Goal: Download file/media

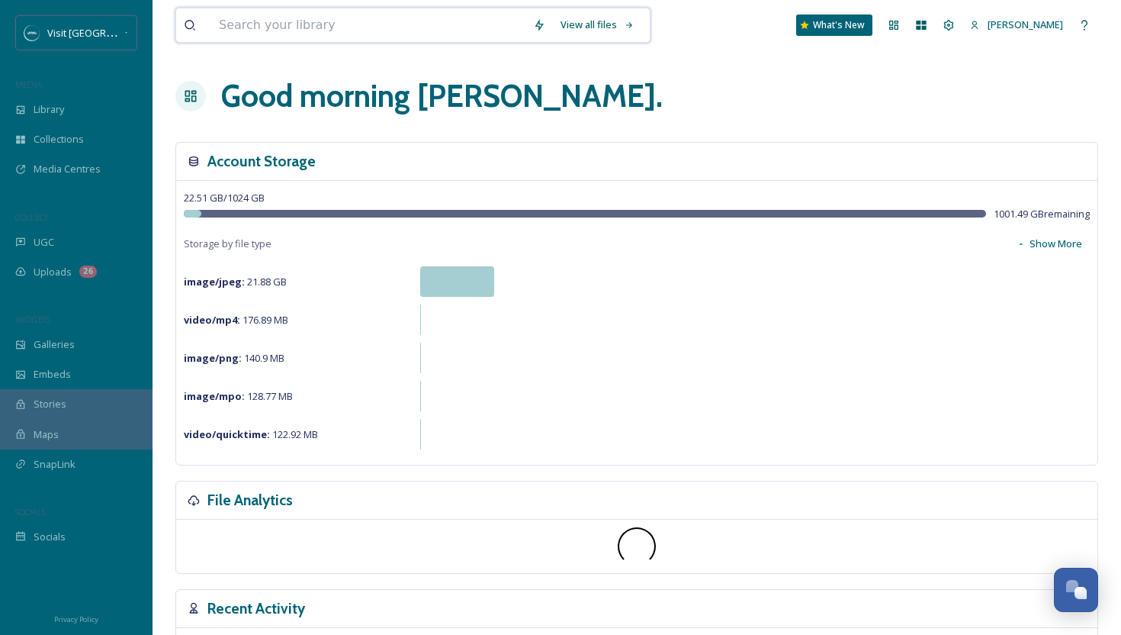
click at [307, 29] on input at bounding box center [368, 25] width 314 height 34
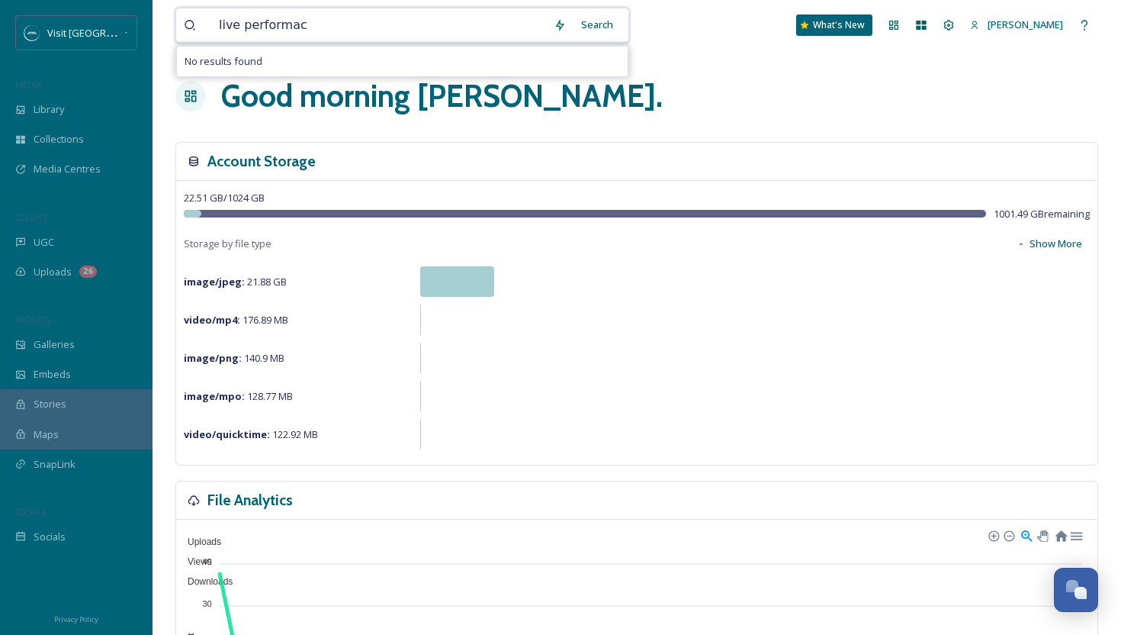
type input "live performace"
click at [310, 32] on input at bounding box center [441, 25] width 282 height 34
type input "l"
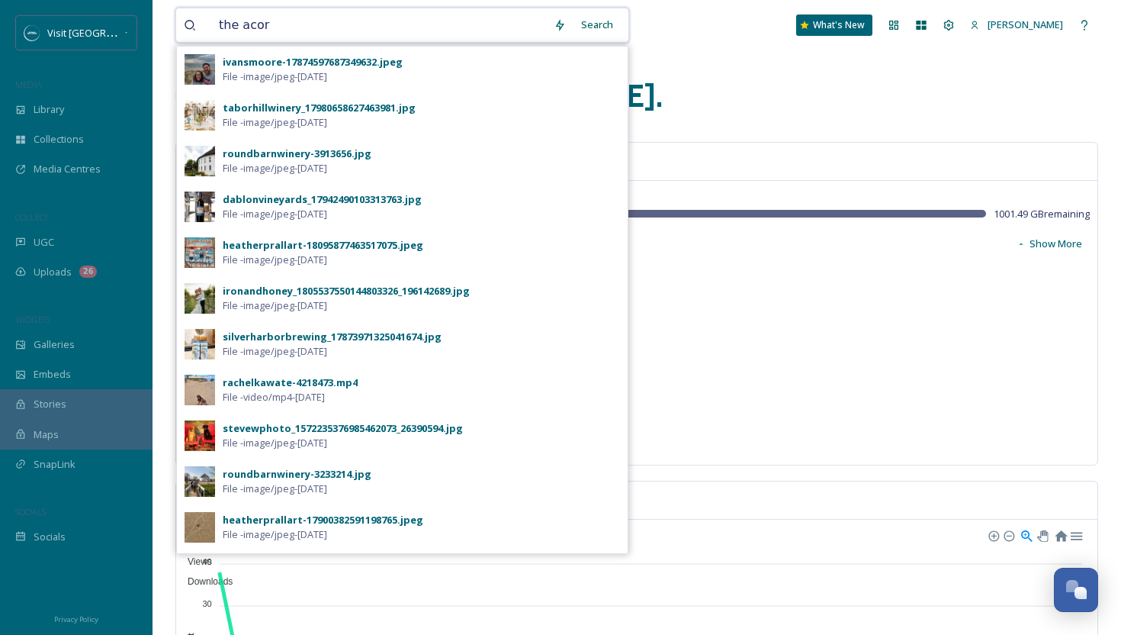
type input "the acorn"
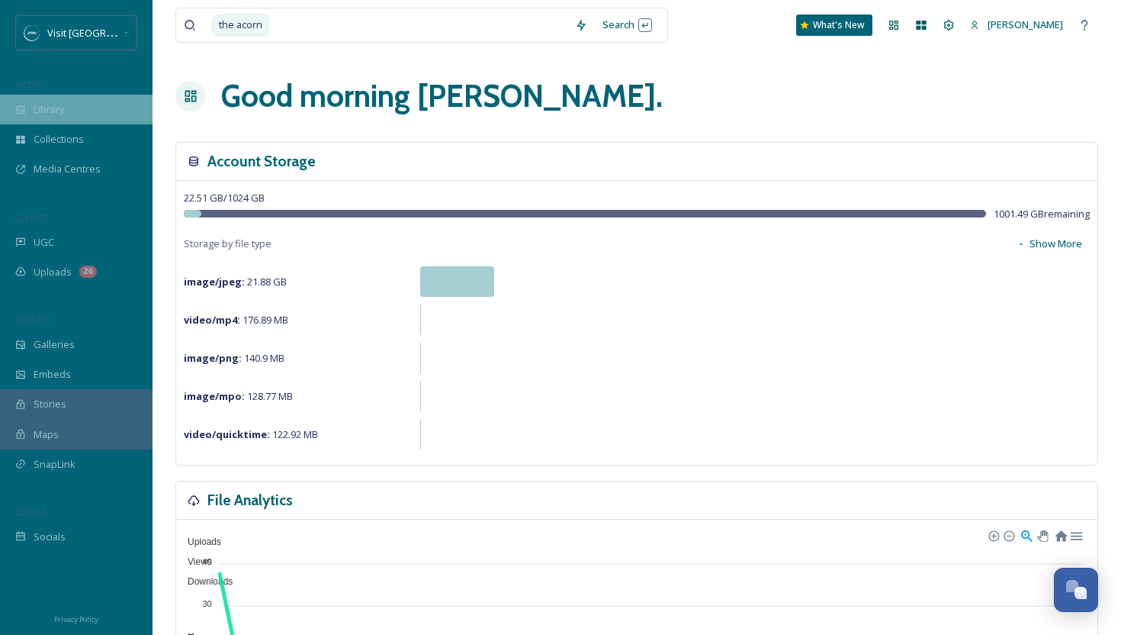
click at [102, 109] on div "Library" at bounding box center [76, 110] width 153 height 30
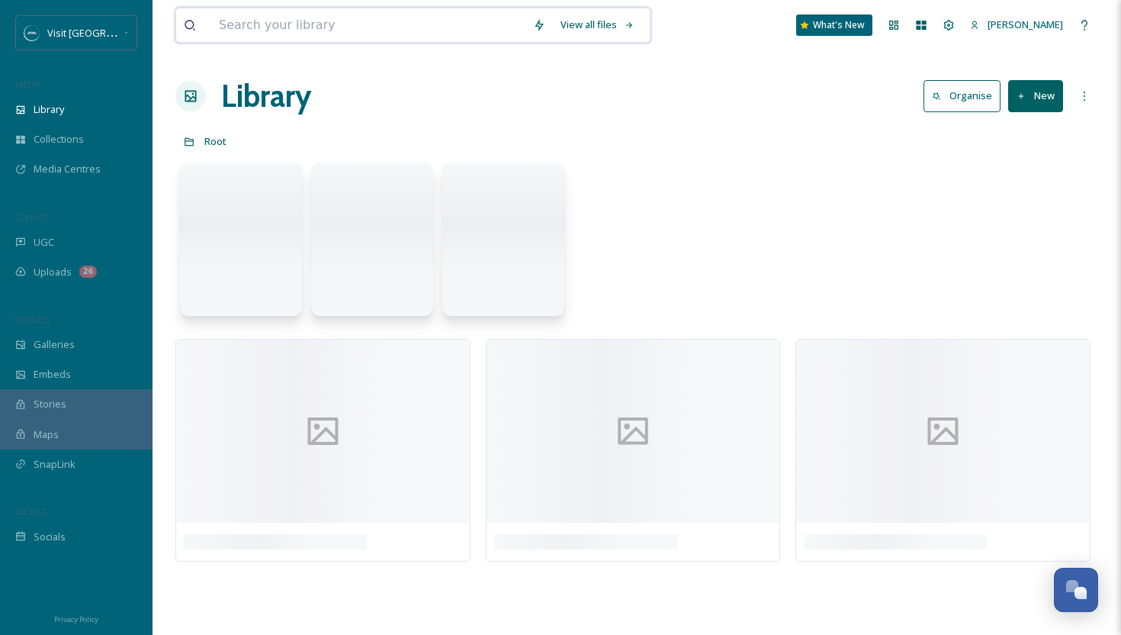
click at [309, 25] on input at bounding box center [368, 25] width 314 height 34
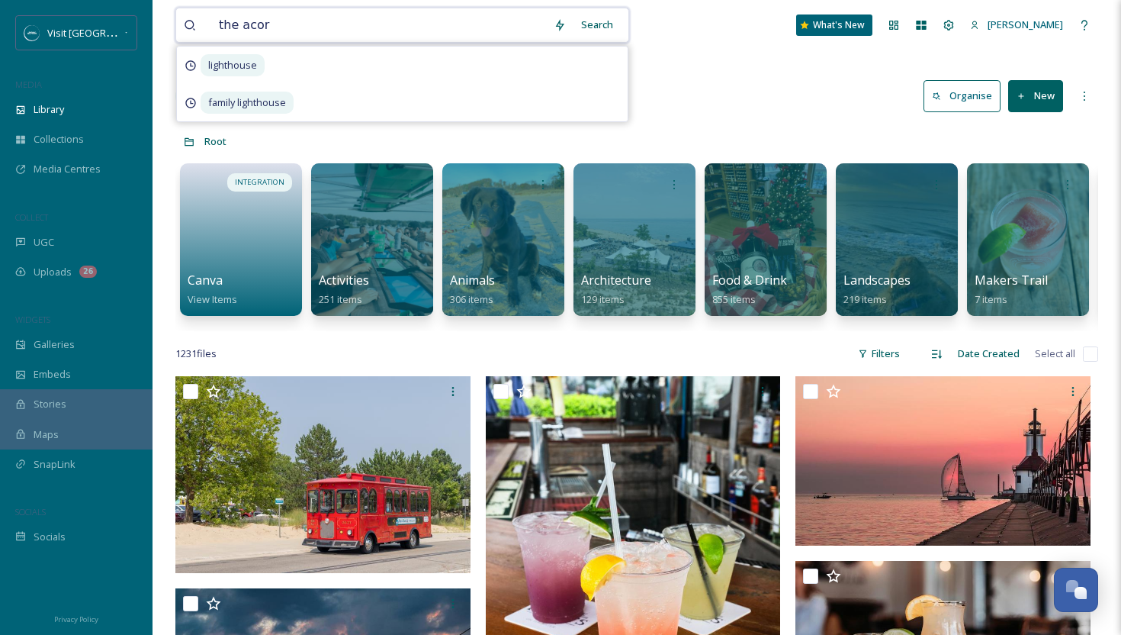
type input "the acorn"
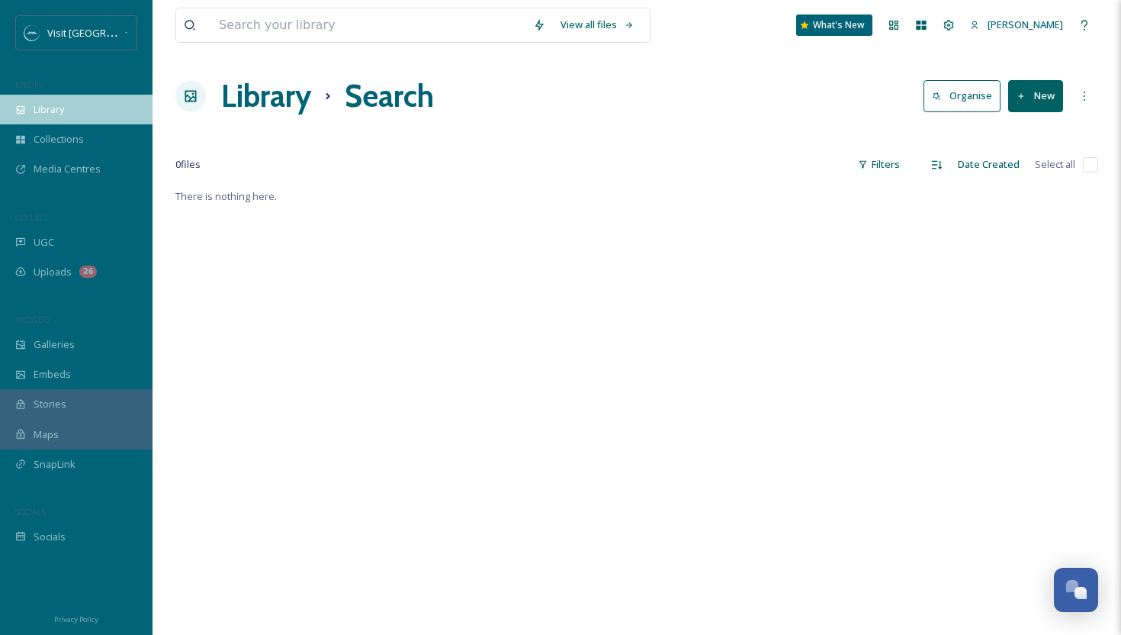
click at [68, 101] on div "Library" at bounding box center [76, 110] width 153 height 30
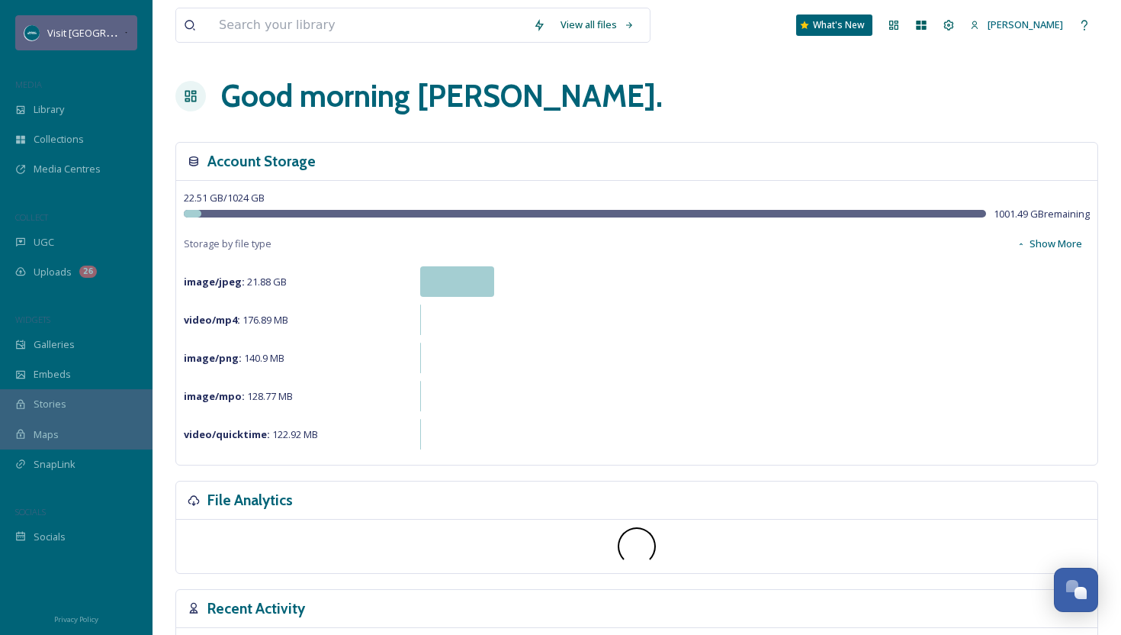
click at [79, 33] on span "Visit [GEOGRAPHIC_DATA][US_STATE]" at bounding box center [132, 32] width 170 height 14
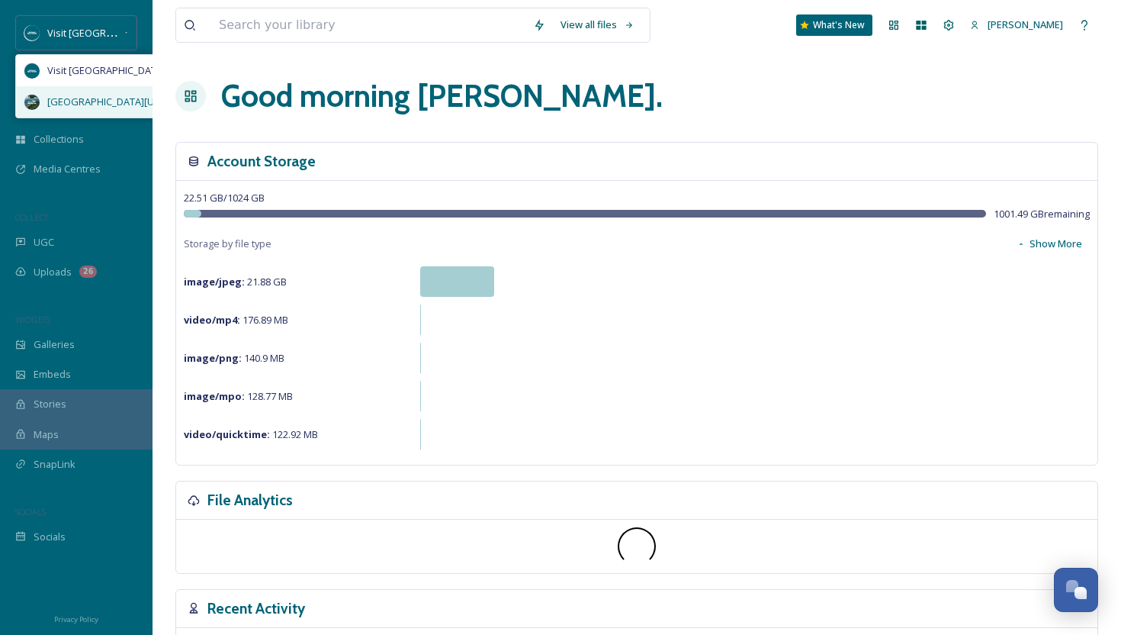
click at [92, 107] on span "[GEOGRAPHIC_DATA][US_STATE]" at bounding box center [121, 102] width 149 height 14
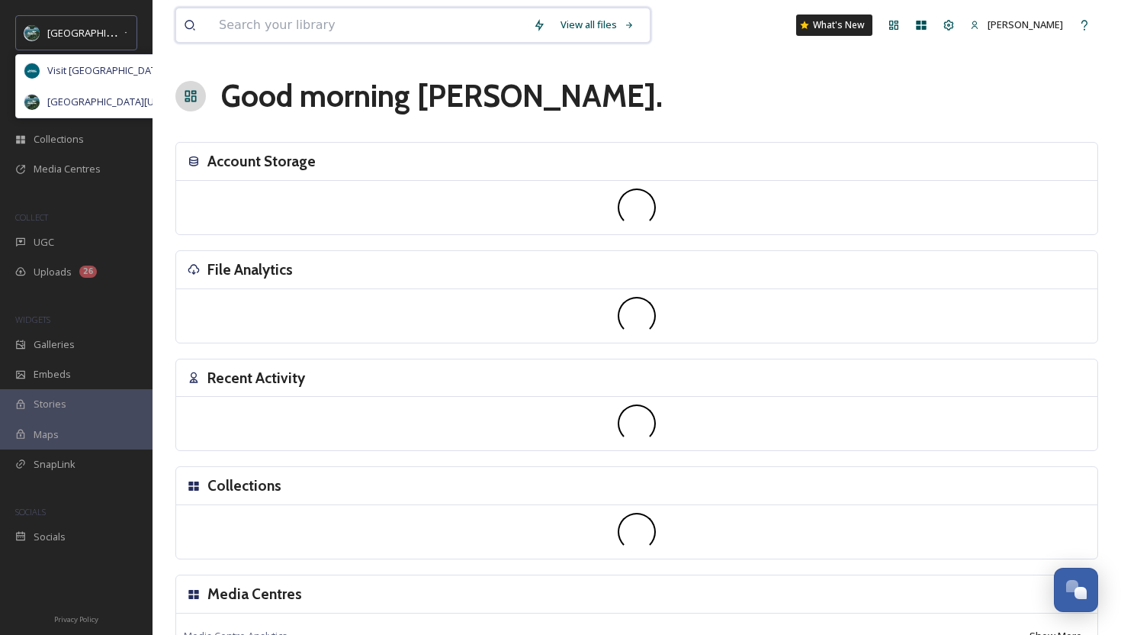
click at [277, 29] on input at bounding box center [368, 25] width 314 height 34
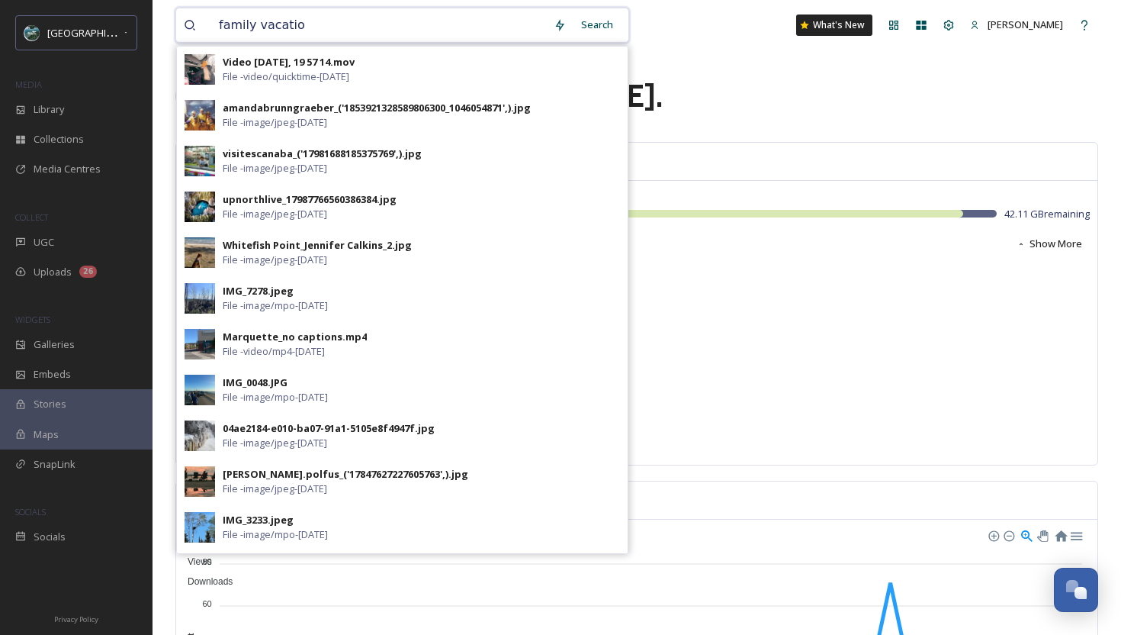
type input "family vacation"
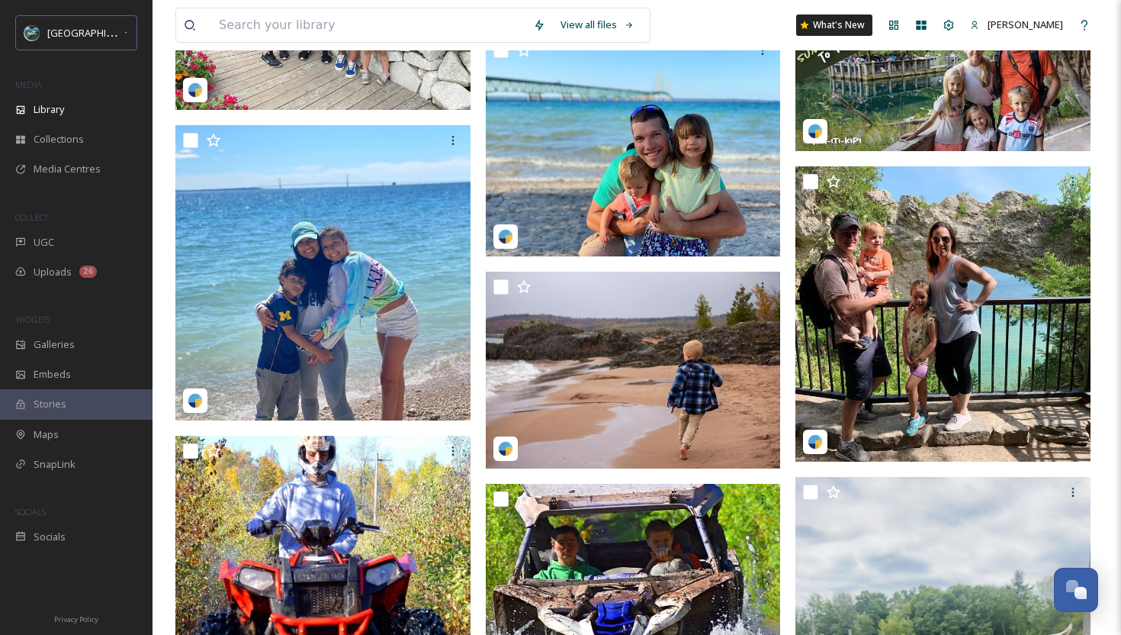
scroll to position [701, 0]
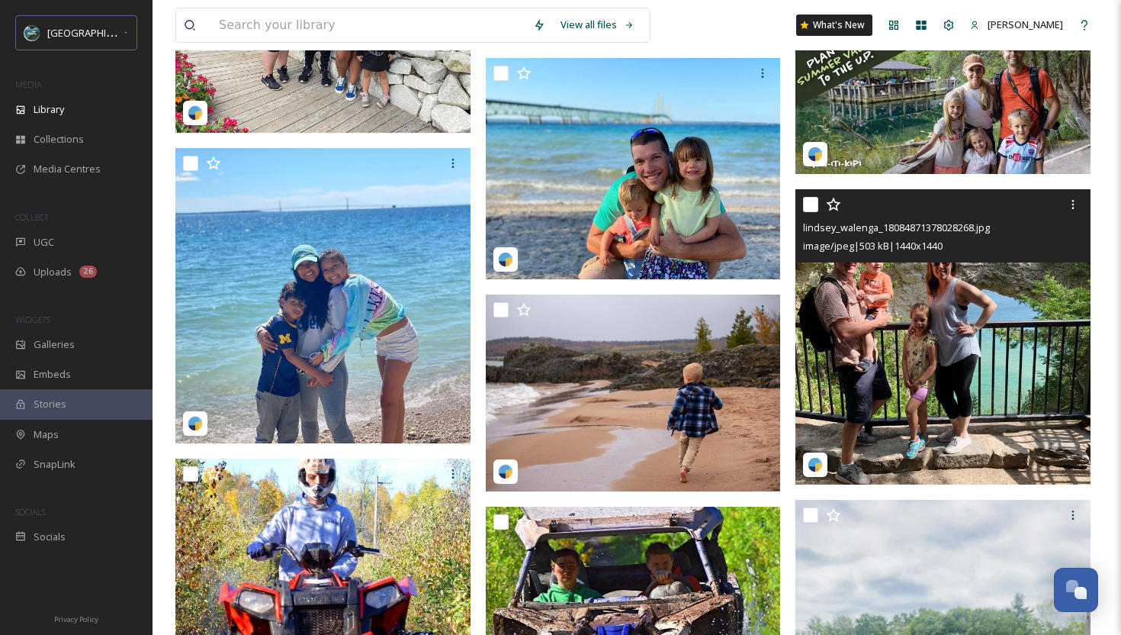
click at [922, 320] on img at bounding box center [942, 336] width 295 height 295
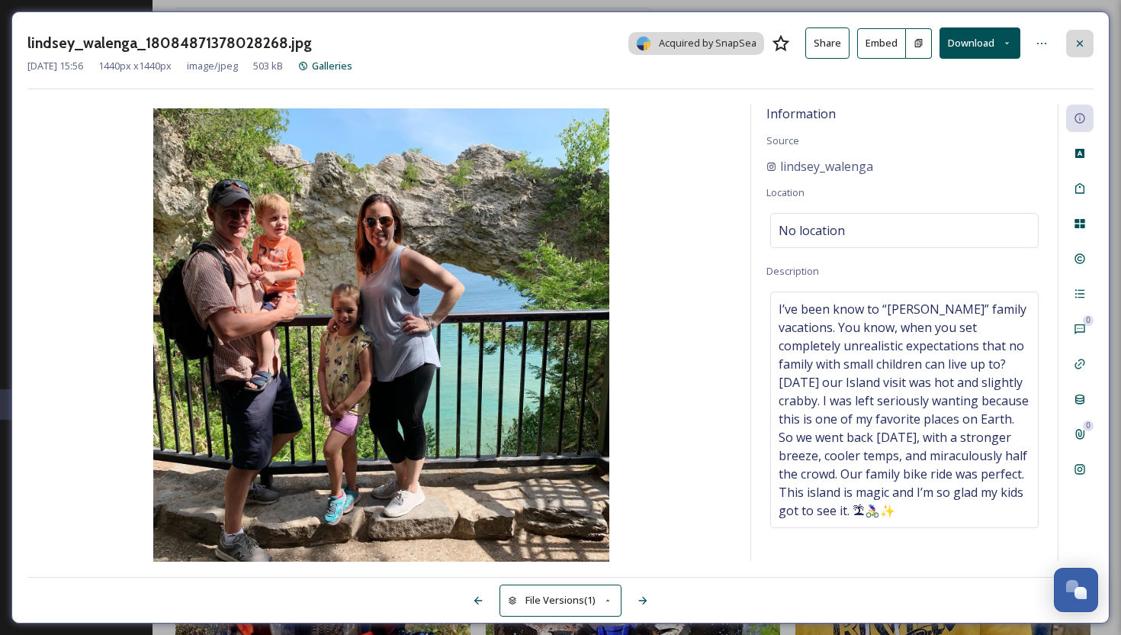
click at [1091, 43] on div at bounding box center [1079, 43] width 27 height 27
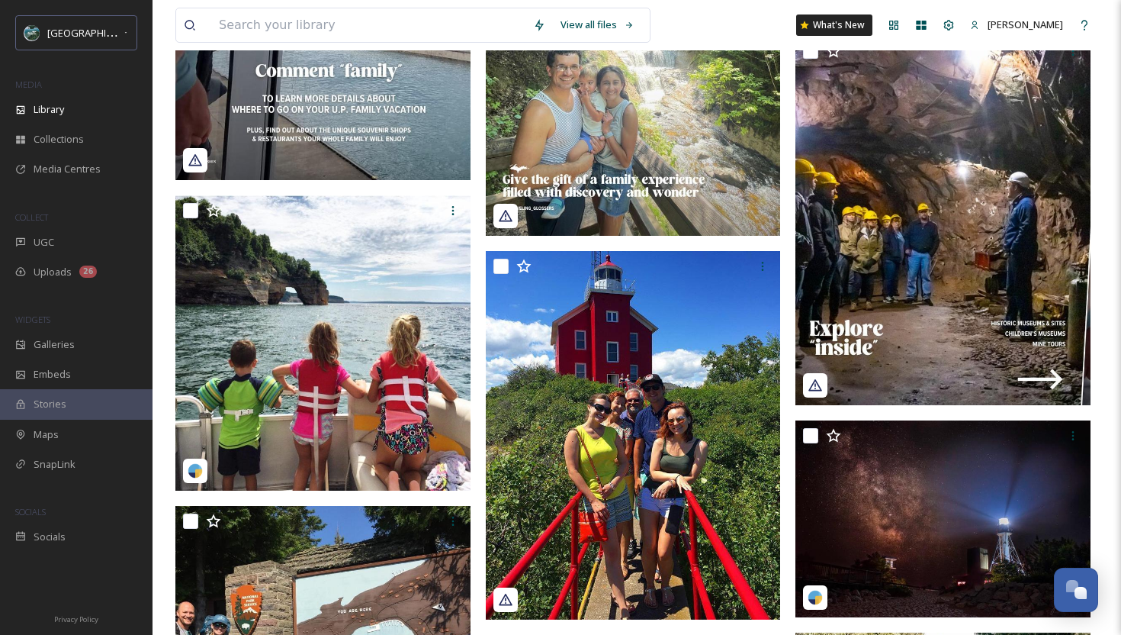
scroll to position [3191, 0]
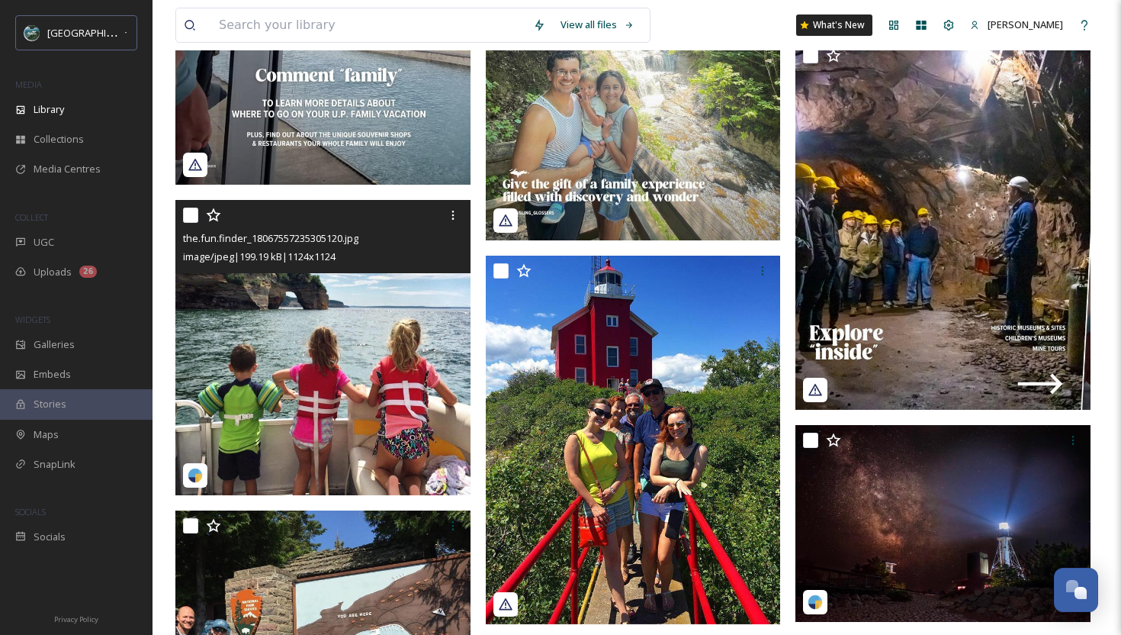
click at [340, 407] on img at bounding box center [322, 347] width 295 height 295
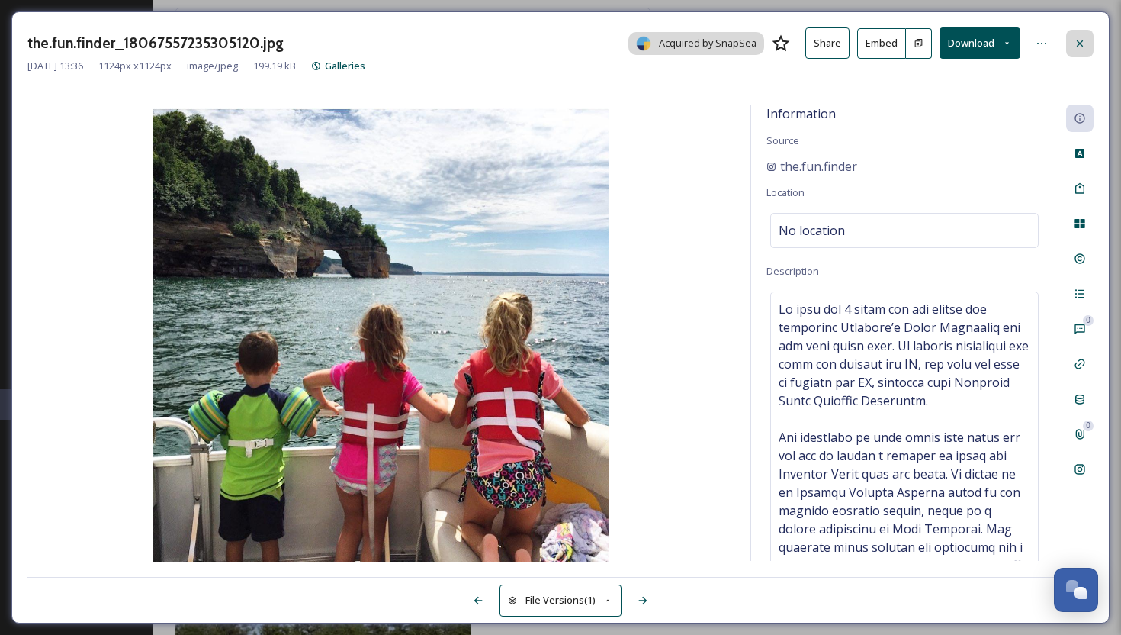
click at [1078, 43] on icon at bounding box center [1080, 43] width 6 height 6
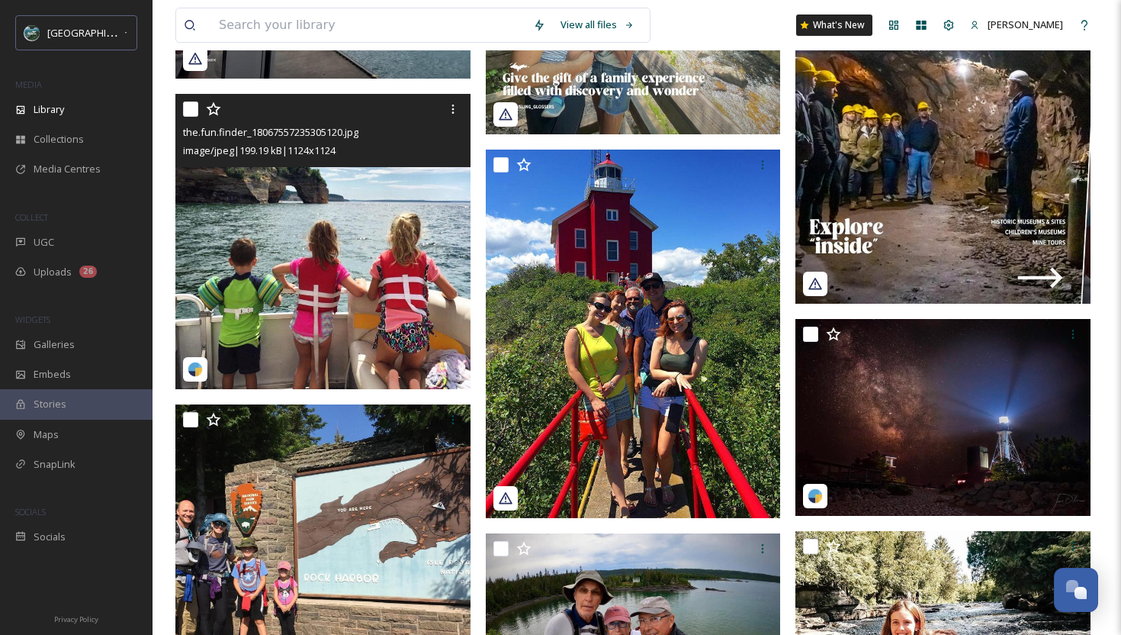
scroll to position [3271, 0]
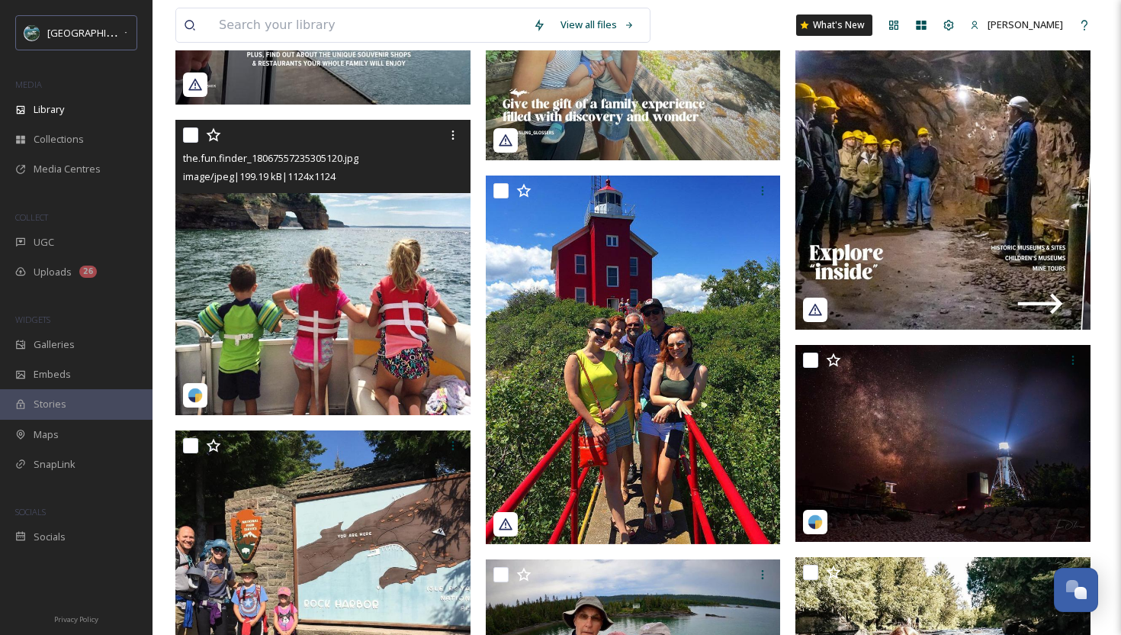
click at [387, 309] on img at bounding box center [322, 267] width 295 height 295
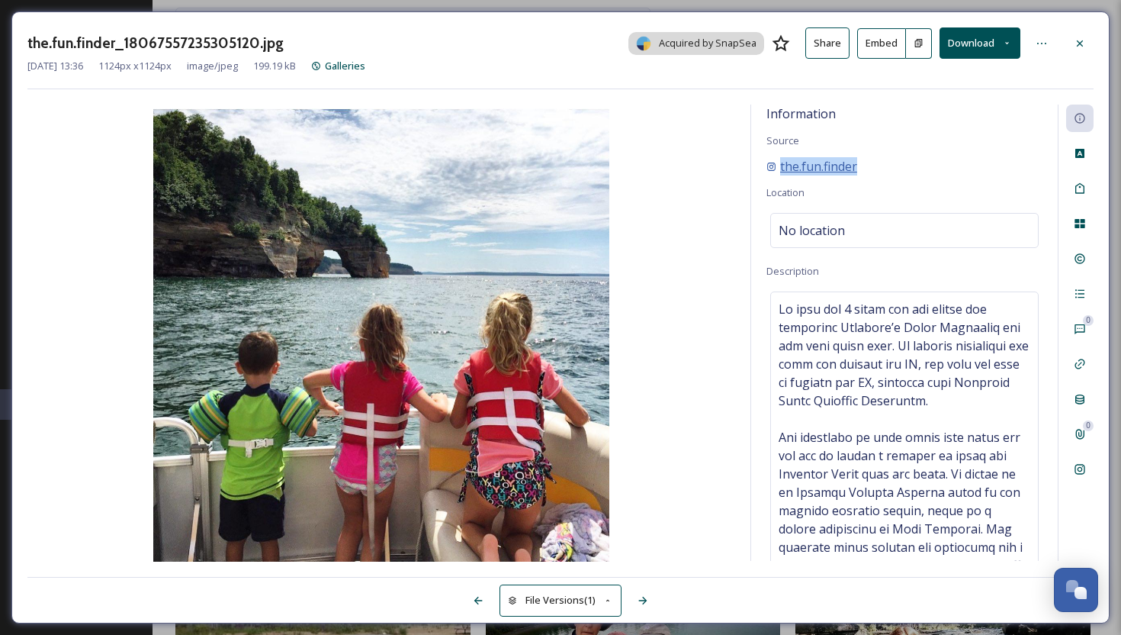
drag, startPoint x: 882, startPoint y: 164, endPoint x: 771, endPoint y: 163, distance: 110.6
click at [771, 163] on div "the.fun.finder" at bounding box center [904, 166] width 276 height 18
copy span "the.fun.finder"
click at [973, 51] on button "Download" at bounding box center [980, 42] width 81 height 31
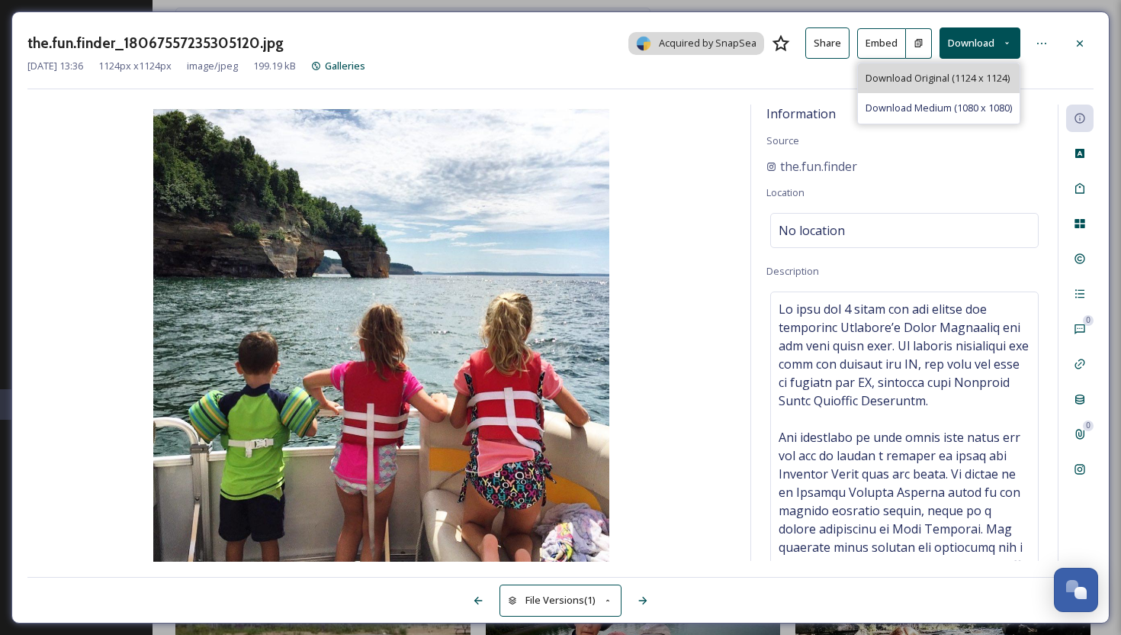
click at [941, 85] on div "Download Original (1124 x 1124)" at bounding box center [939, 78] width 162 height 30
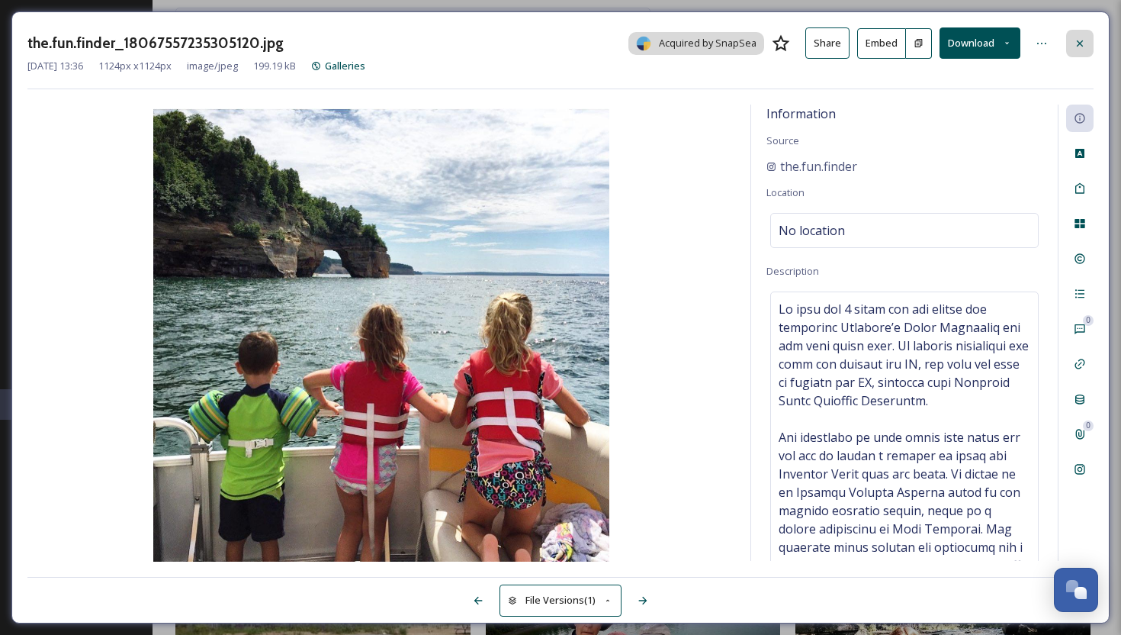
click at [1076, 37] on icon at bounding box center [1080, 43] width 12 height 12
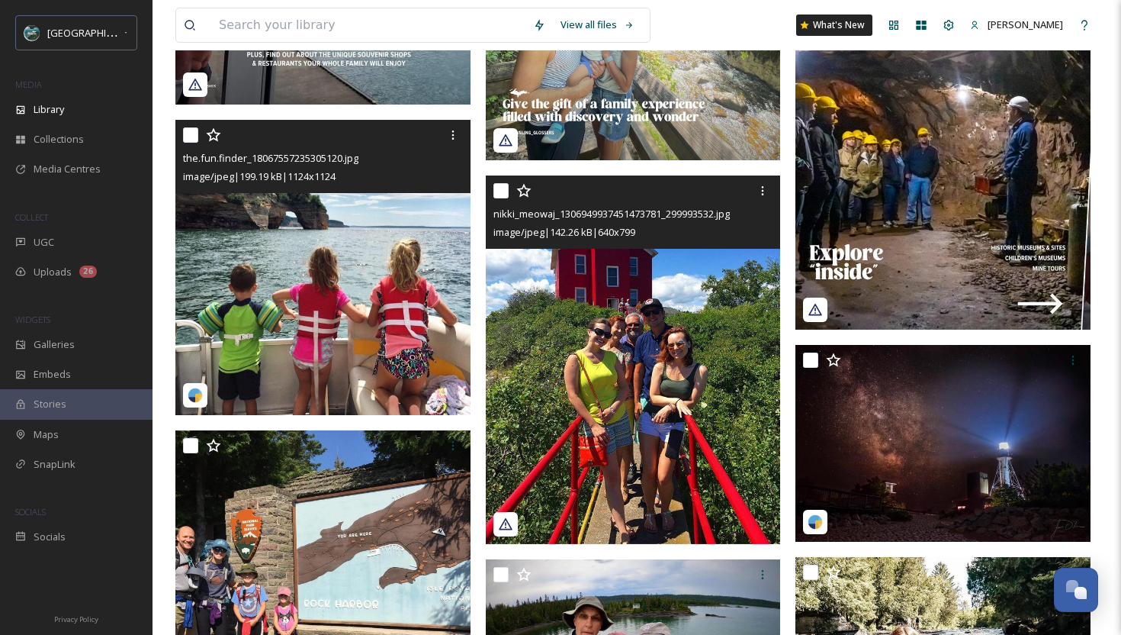
click at [693, 371] on img at bounding box center [633, 359] width 295 height 368
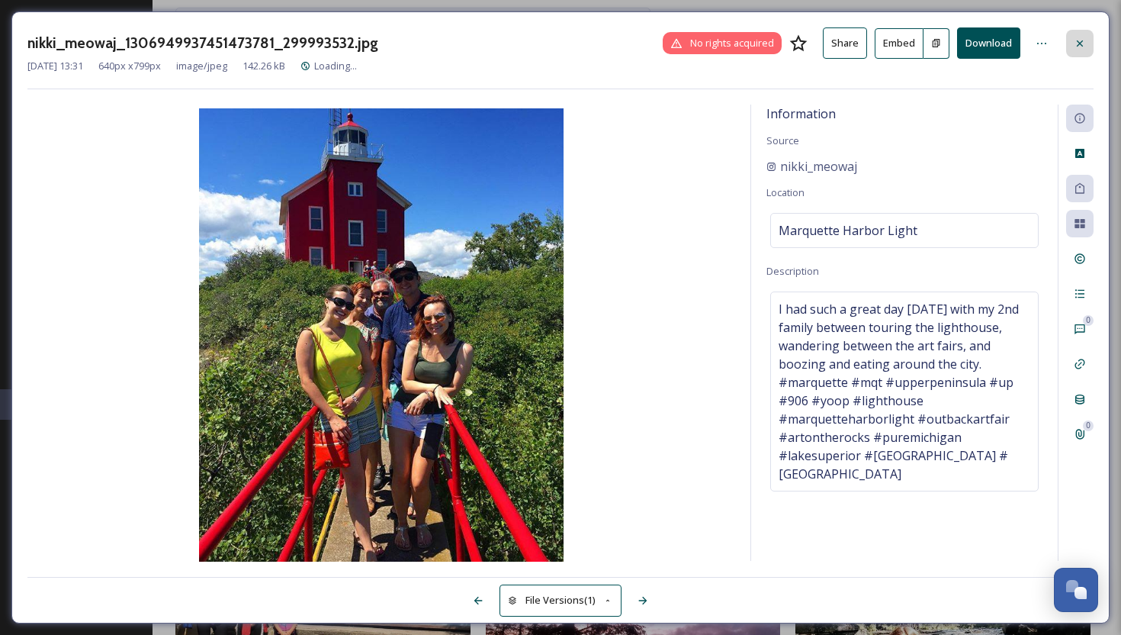
click at [1088, 46] on div at bounding box center [1079, 43] width 27 height 27
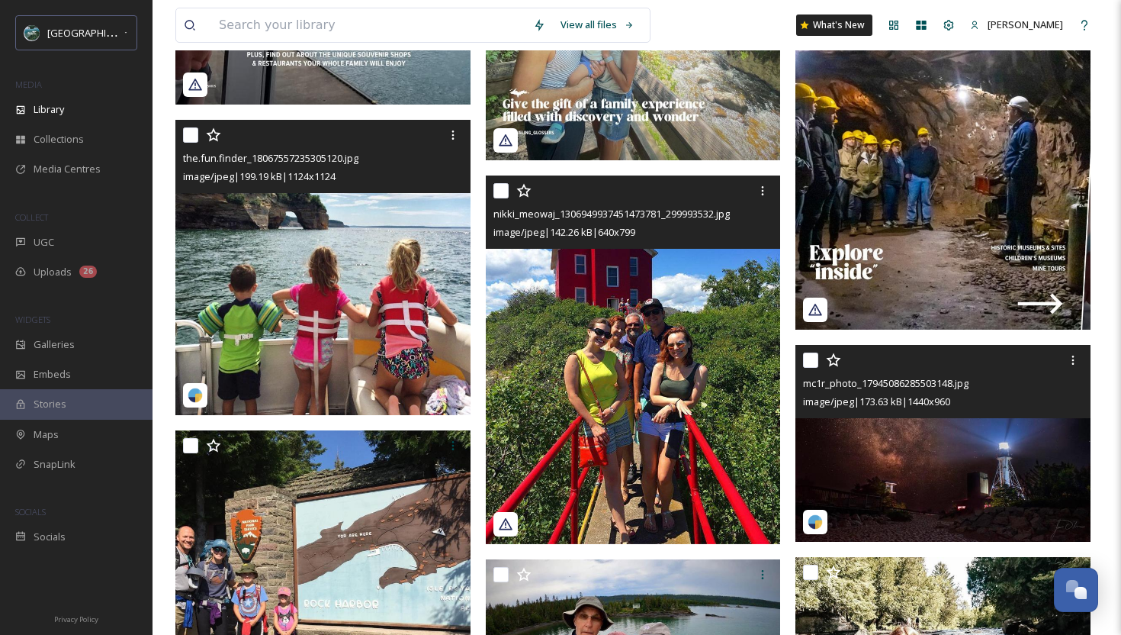
scroll to position [3673, 0]
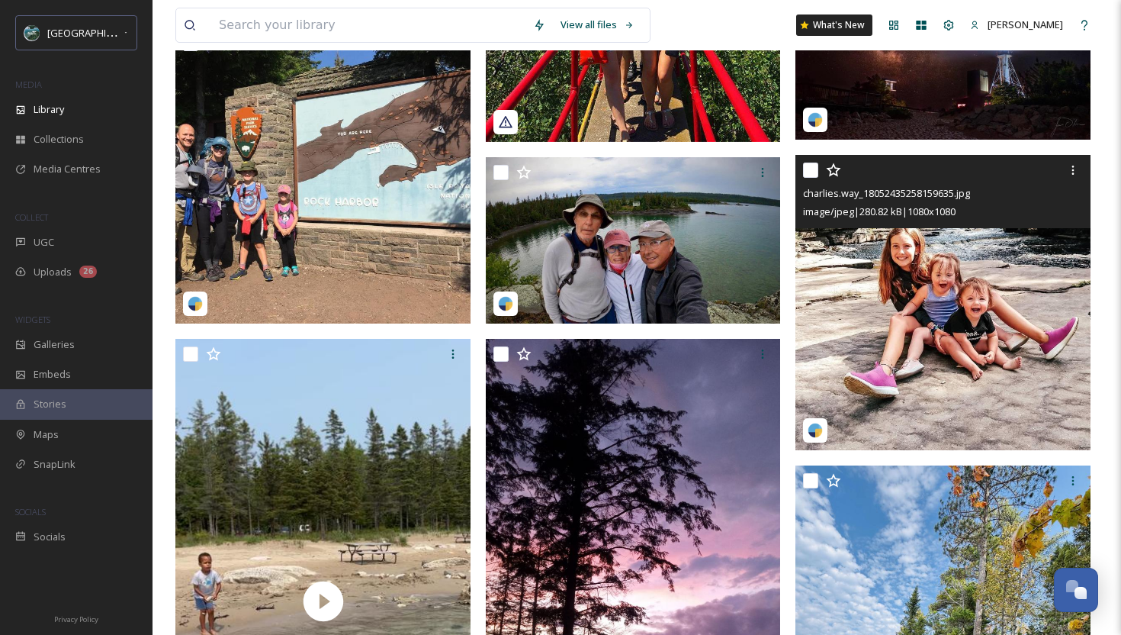
click at [869, 389] on img at bounding box center [942, 302] width 295 height 295
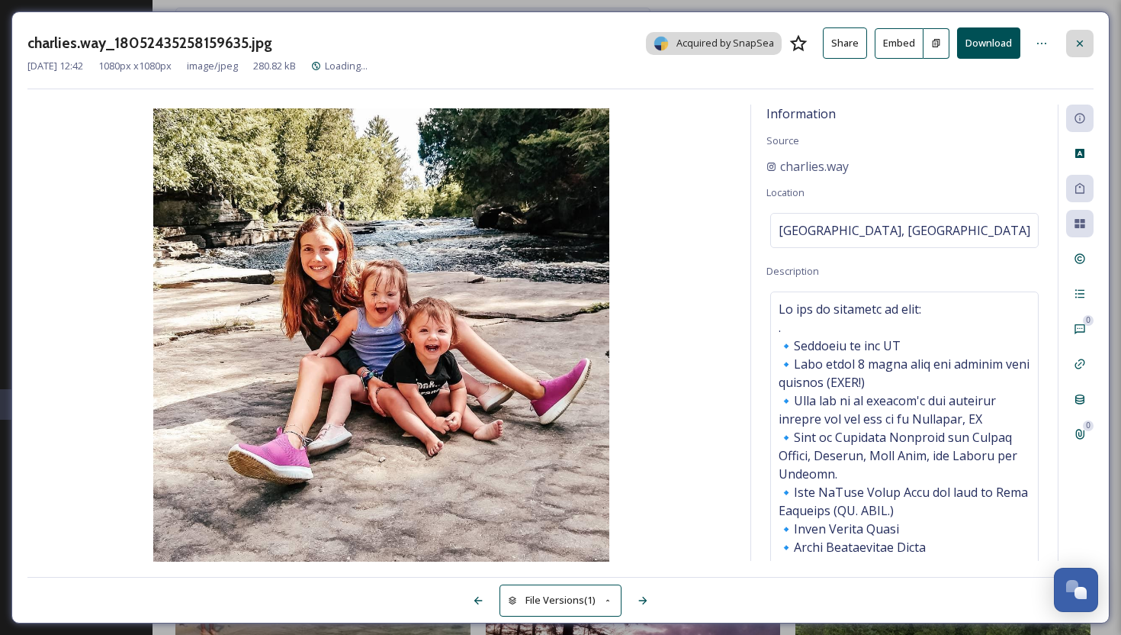
click at [1078, 48] on icon at bounding box center [1080, 43] width 12 height 12
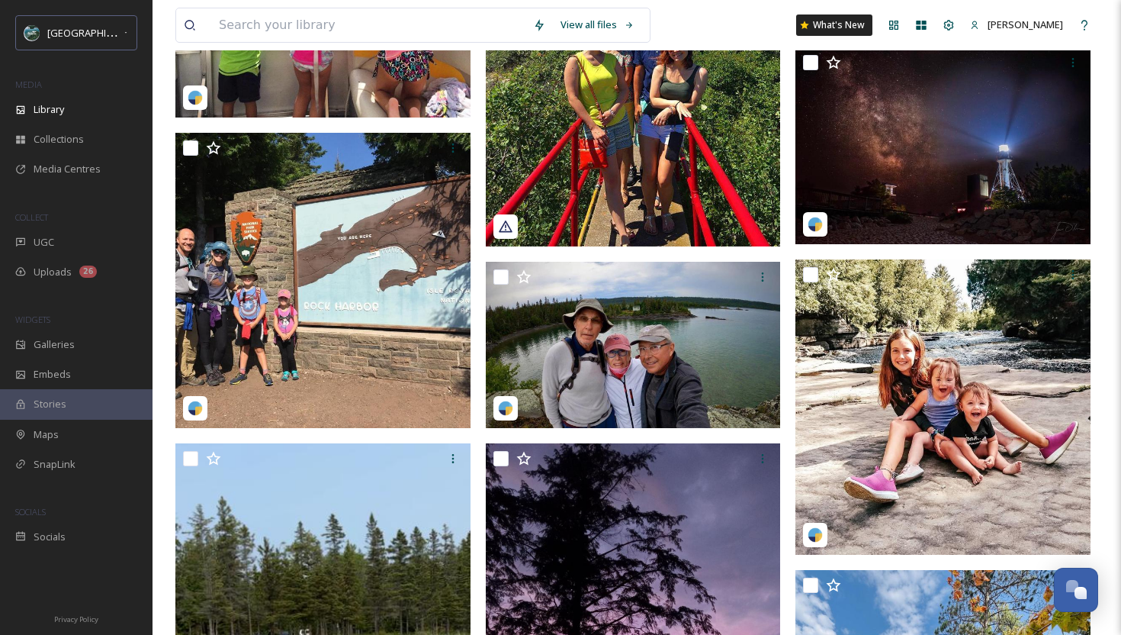
scroll to position [3452, 0]
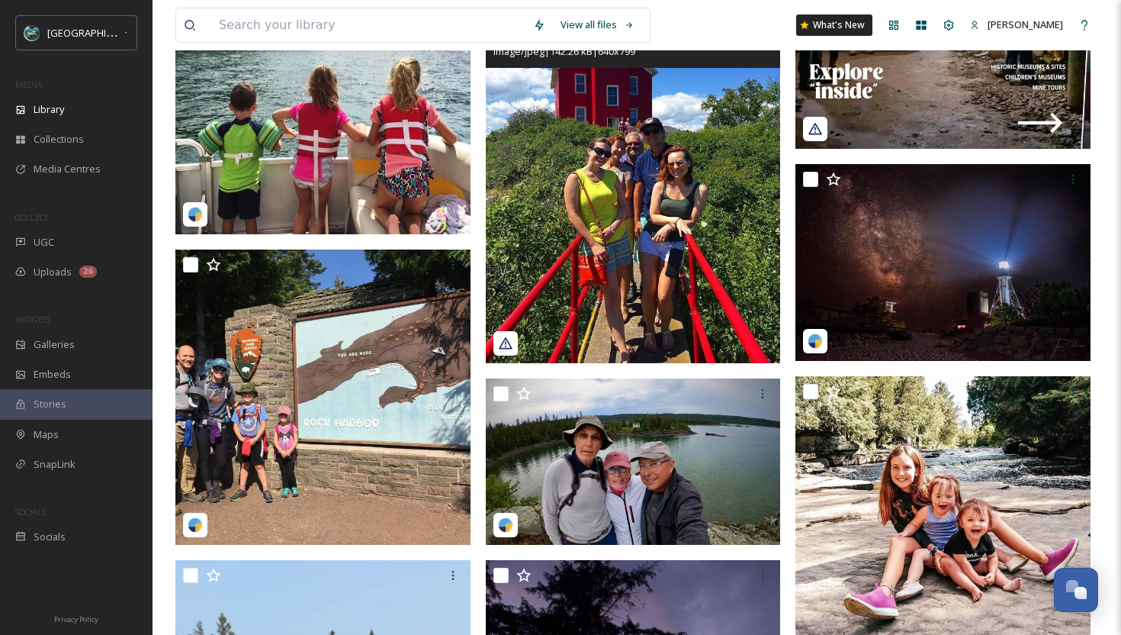
click at [646, 296] on img at bounding box center [633, 179] width 295 height 368
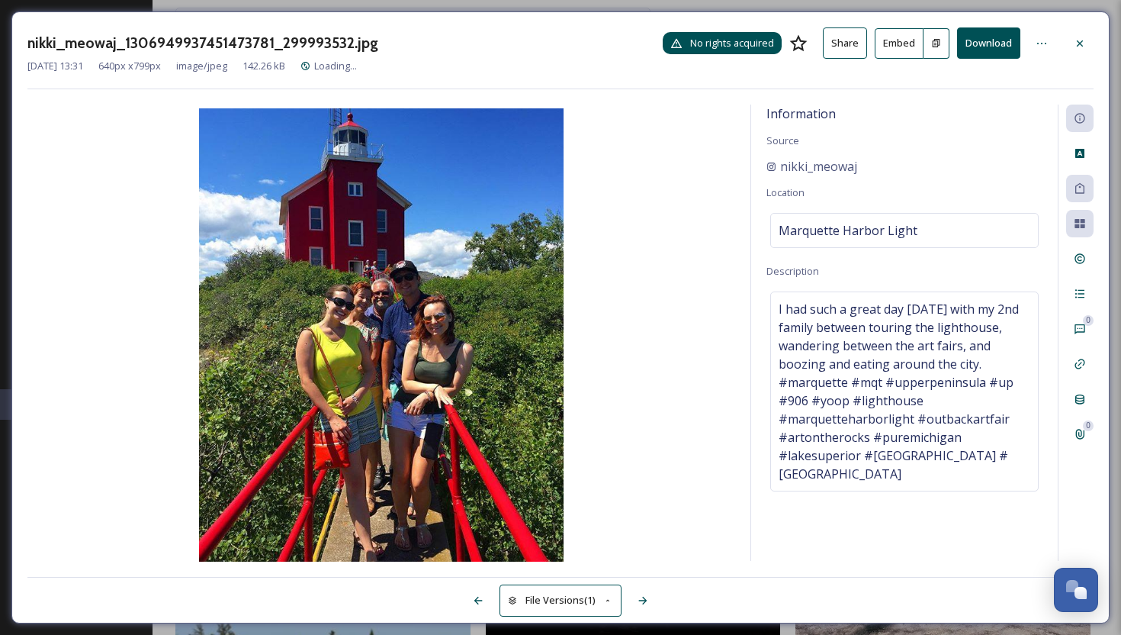
click at [725, 40] on span "No rights acquired" at bounding box center [732, 43] width 84 height 14
click at [1075, 38] on icon at bounding box center [1080, 43] width 12 height 12
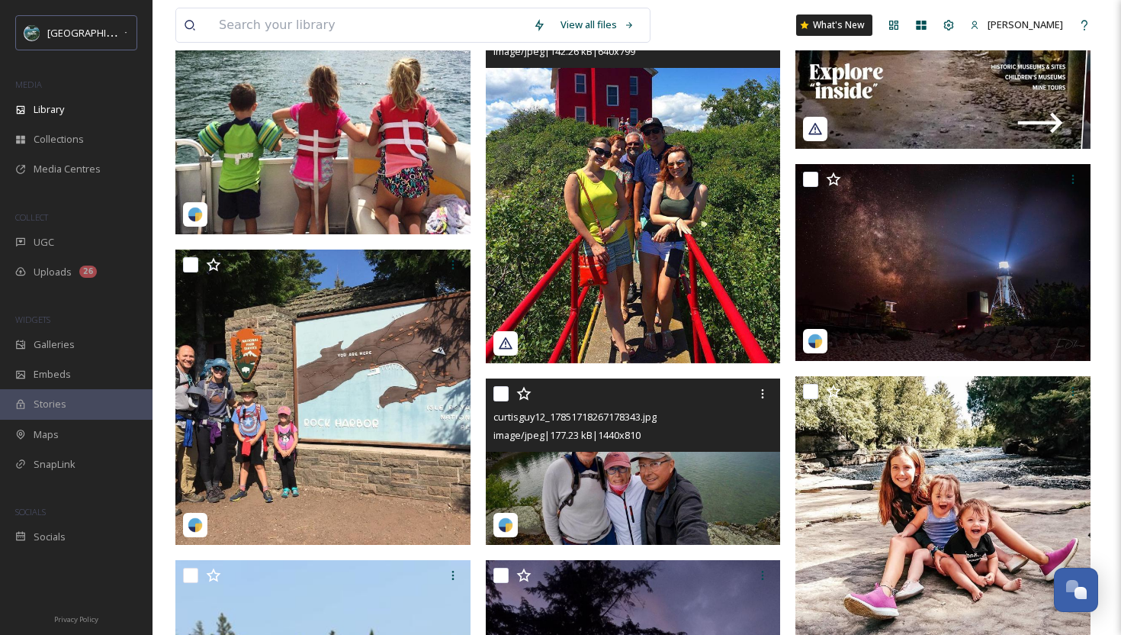
scroll to position [3486, 0]
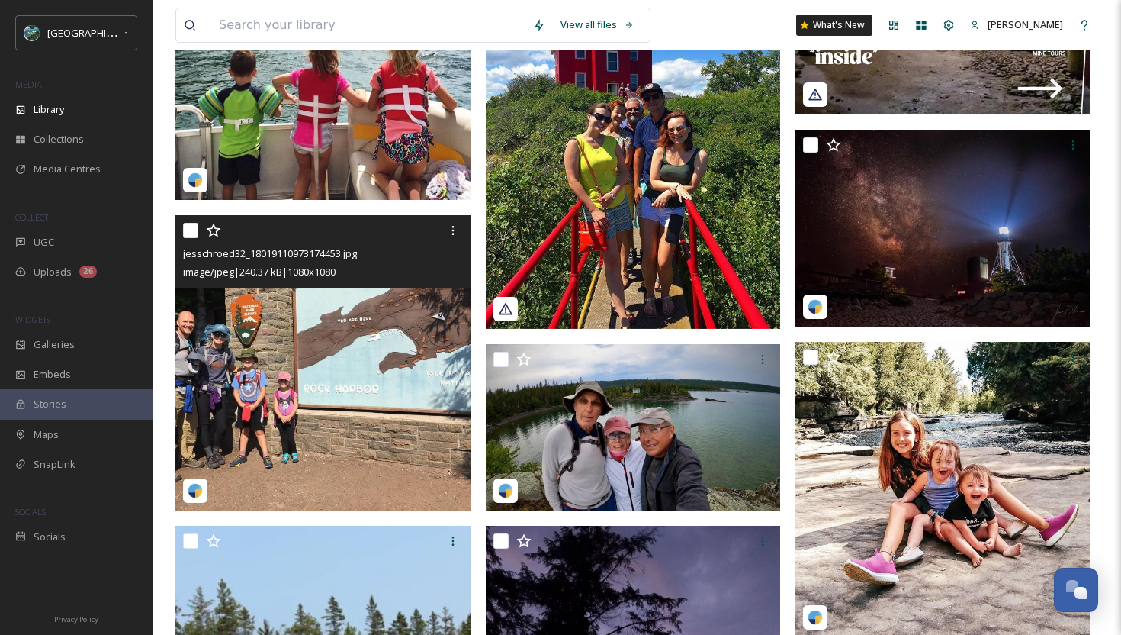
click at [353, 440] on img at bounding box center [322, 362] width 295 height 295
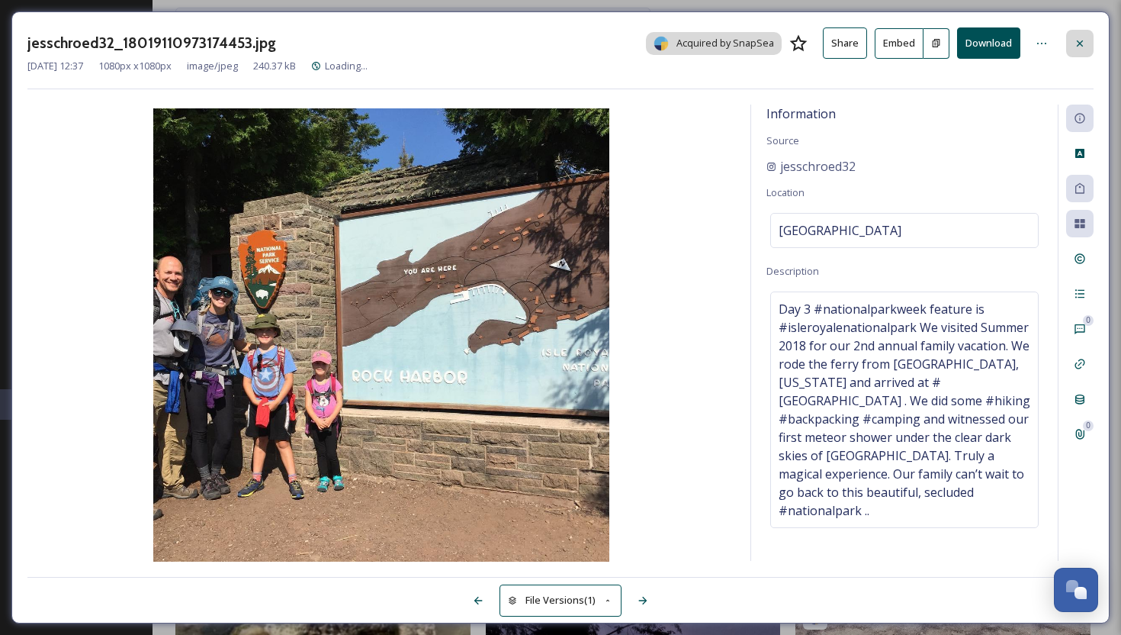
click at [1085, 39] on icon at bounding box center [1080, 43] width 12 height 12
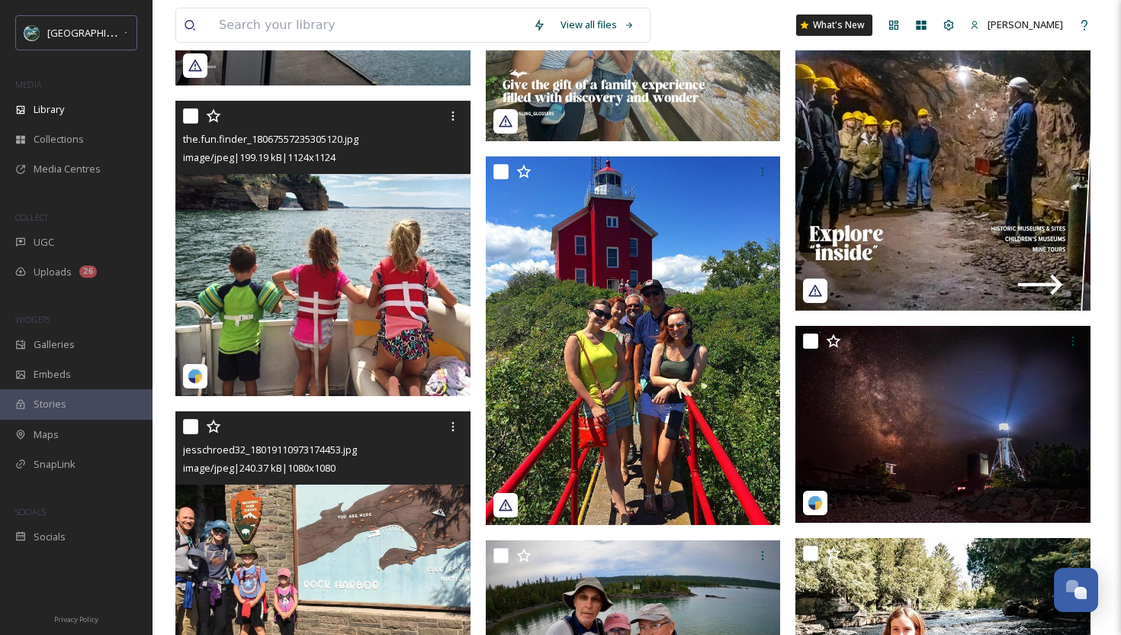
scroll to position [3271, 0]
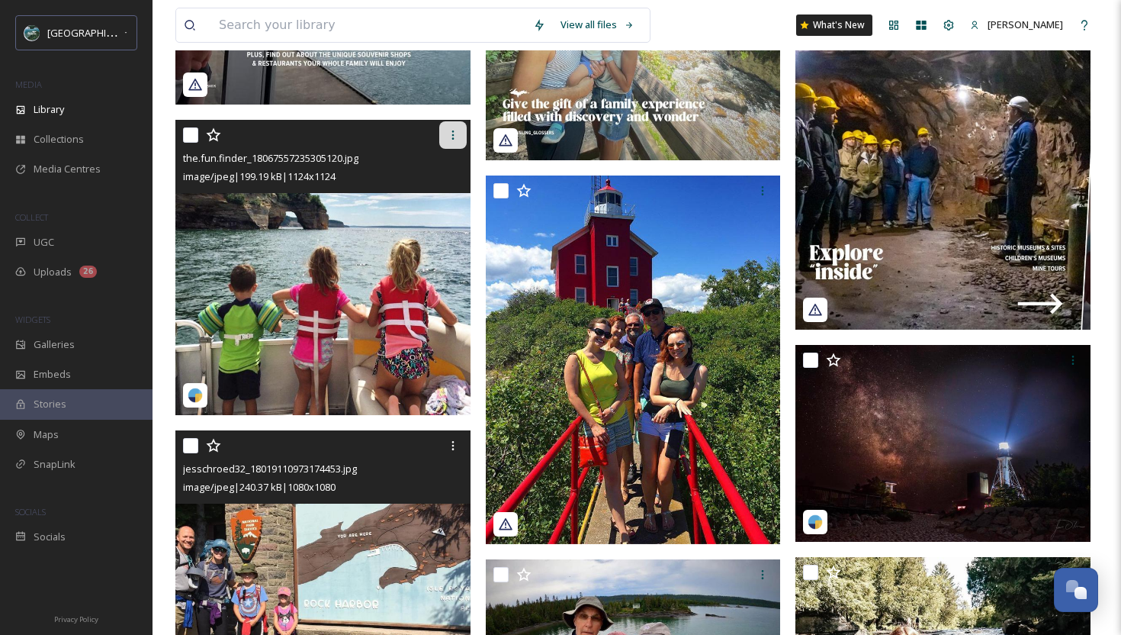
click at [452, 133] on icon at bounding box center [453, 135] width 12 height 12
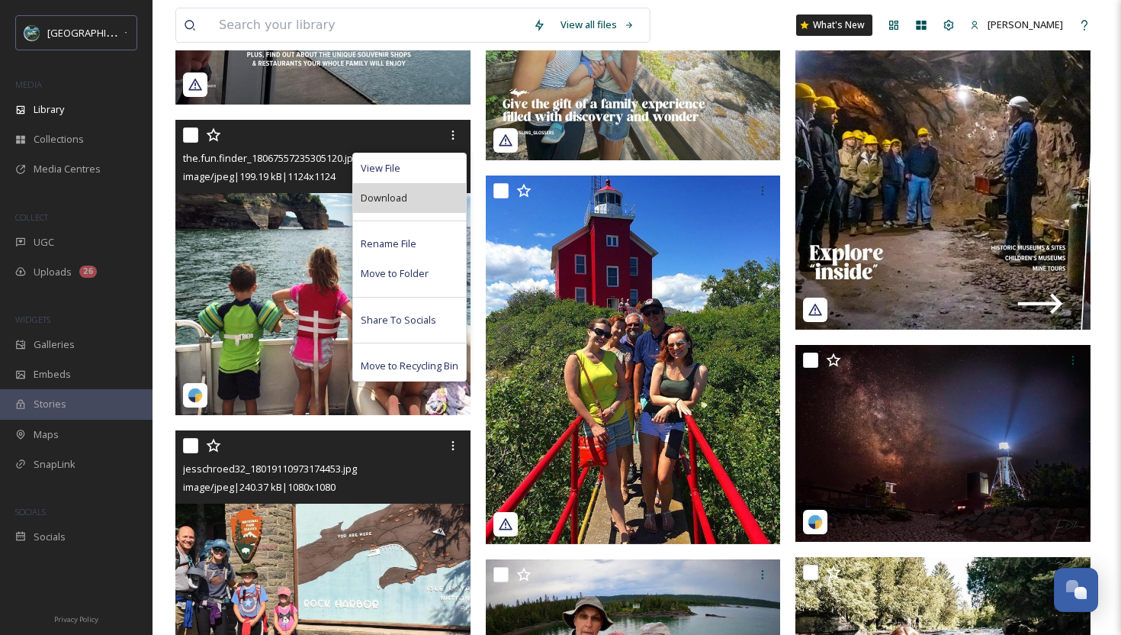
click at [411, 208] on div "Download" at bounding box center [409, 198] width 113 height 30
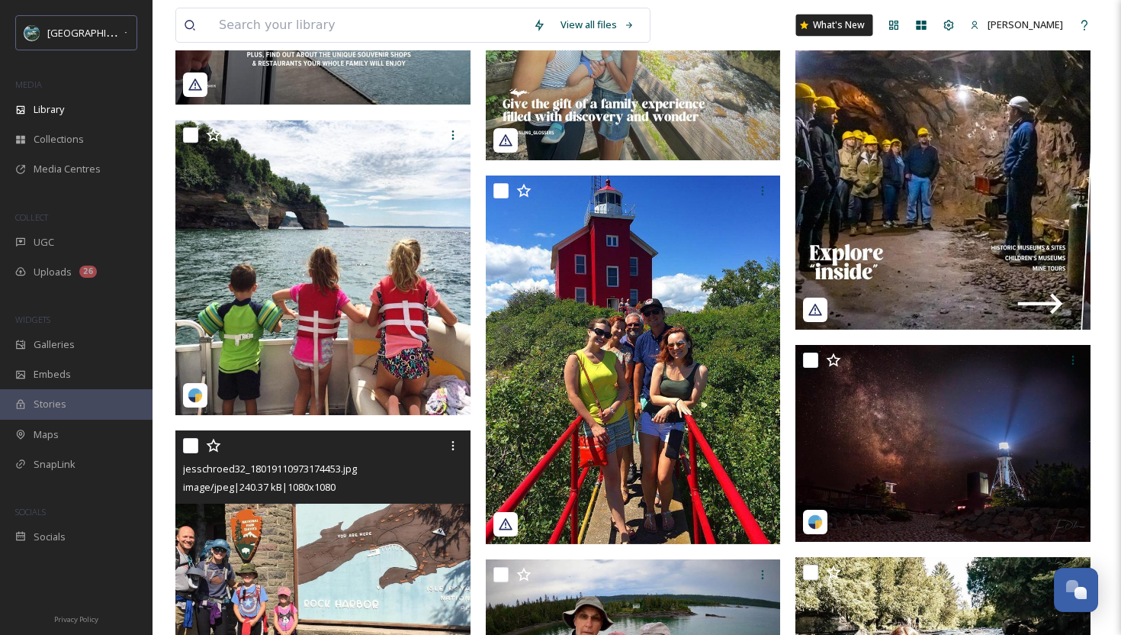
click at [824, 34] on div "What's New" at bounding box center [834, 24] width 77 height 21
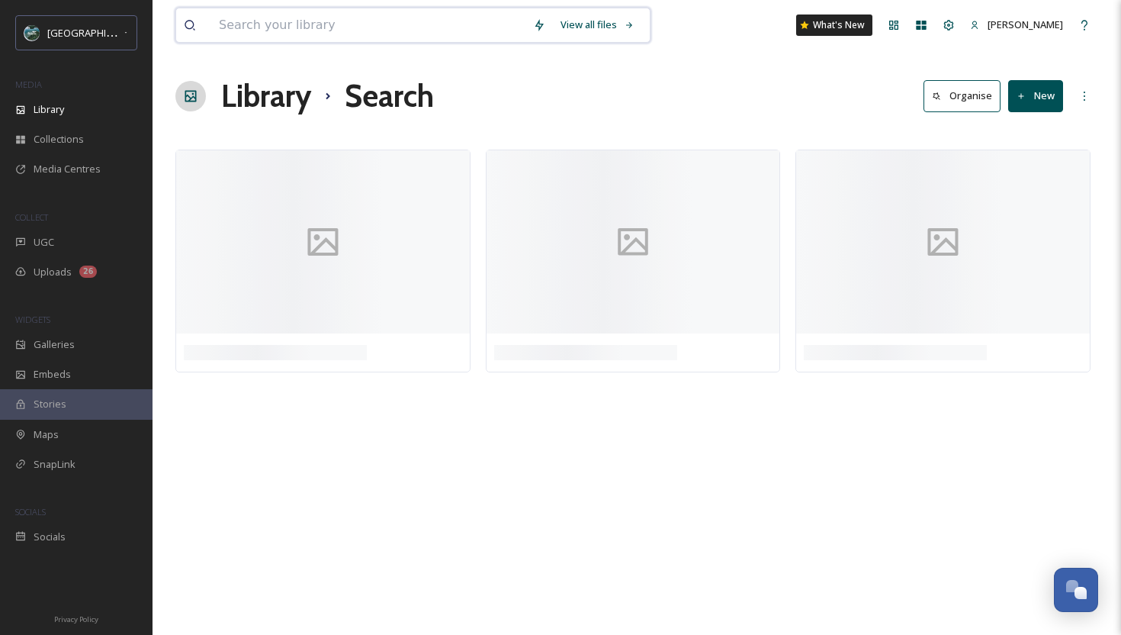
click at [428, 28] on input at bounding box center [368, 25] width 314 height 34
type input "summer"
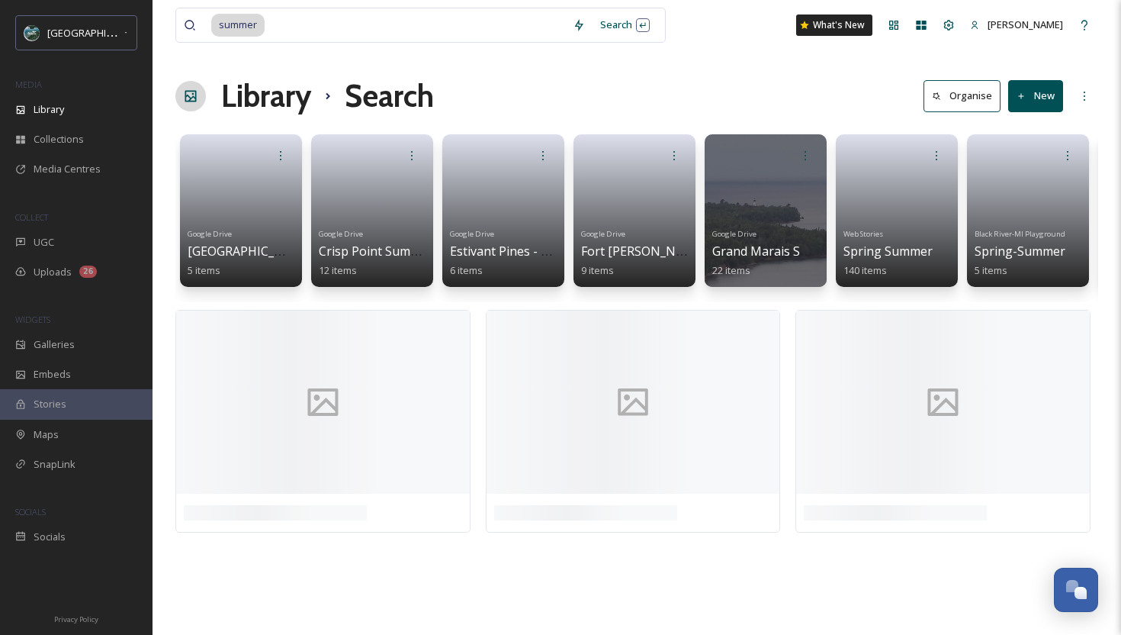
click at [756, 111] on div "Library Search Organise New" at bounding box center [636, 96] width 923 height 46
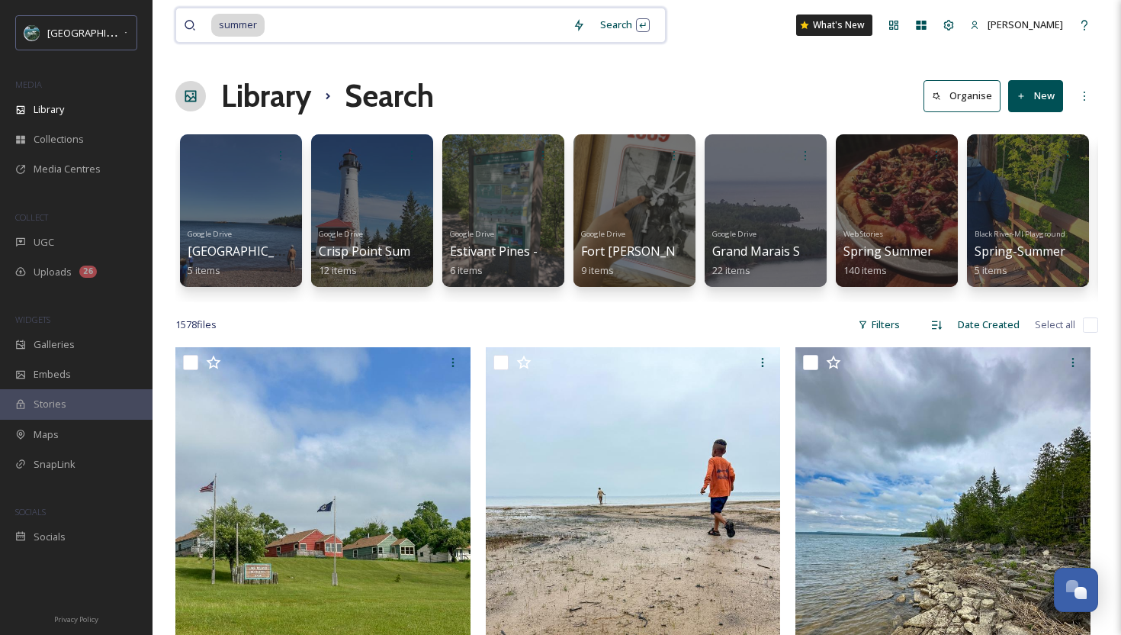
click at [351, 27] on input at bounding box center [415, 25] width 299 height 34
type input "s"
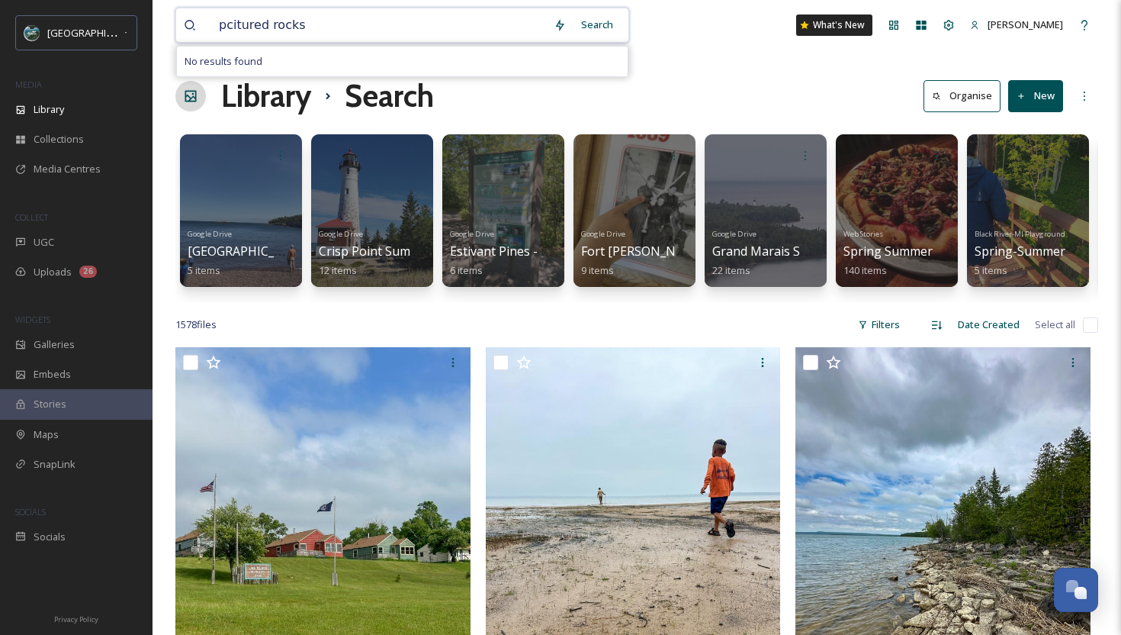
type input "pictured rocks"
click at [327, 33] on input "pictured rocks" at bounding box center [378, 25] width 335 height 34
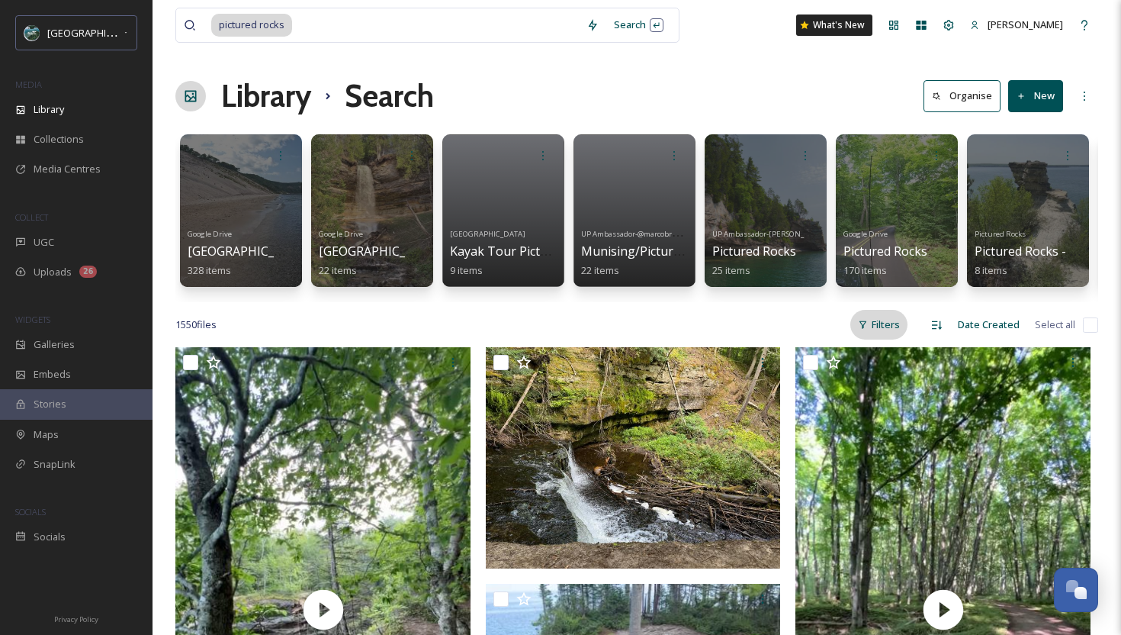
click at [888, 316] on div "Filters" at bounding box center [878, 325] width 57 height 30
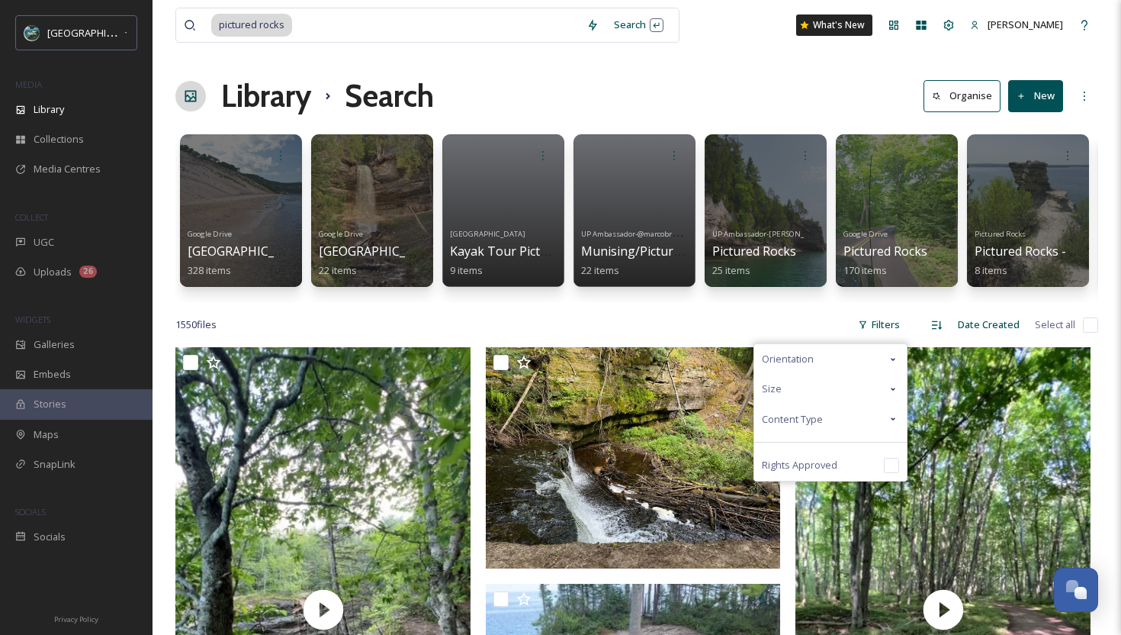
click at [831, 358] on div "Orientation" at bounding box center [830, 359] width 153 height 30
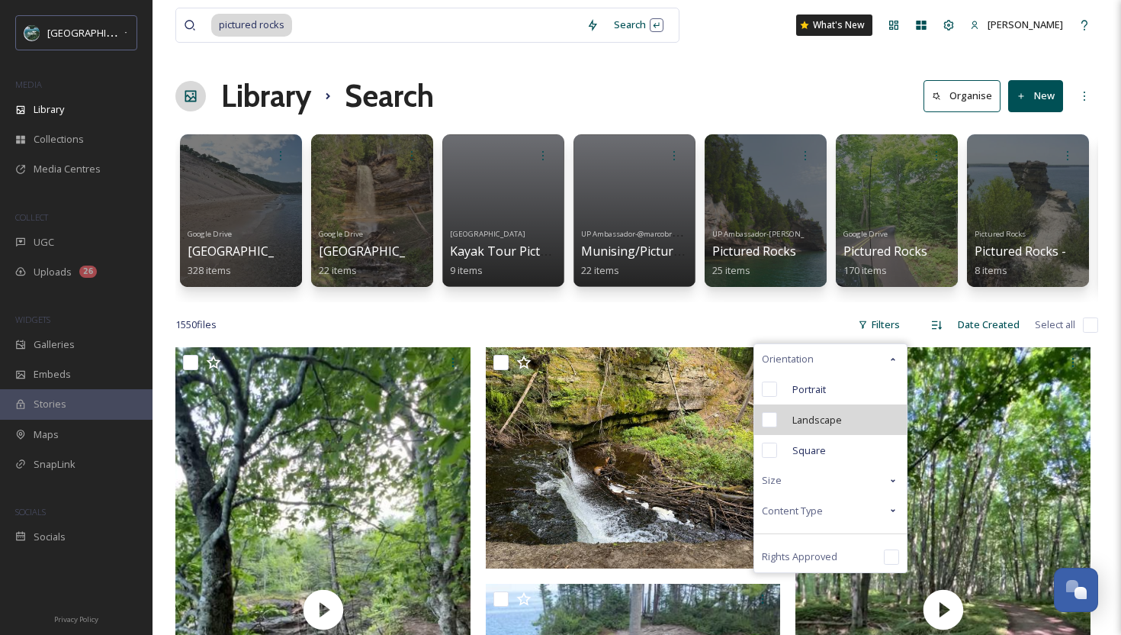
click at [800, 432] on div "Landscape" at bounding box center [830, 419] width 153 height 31
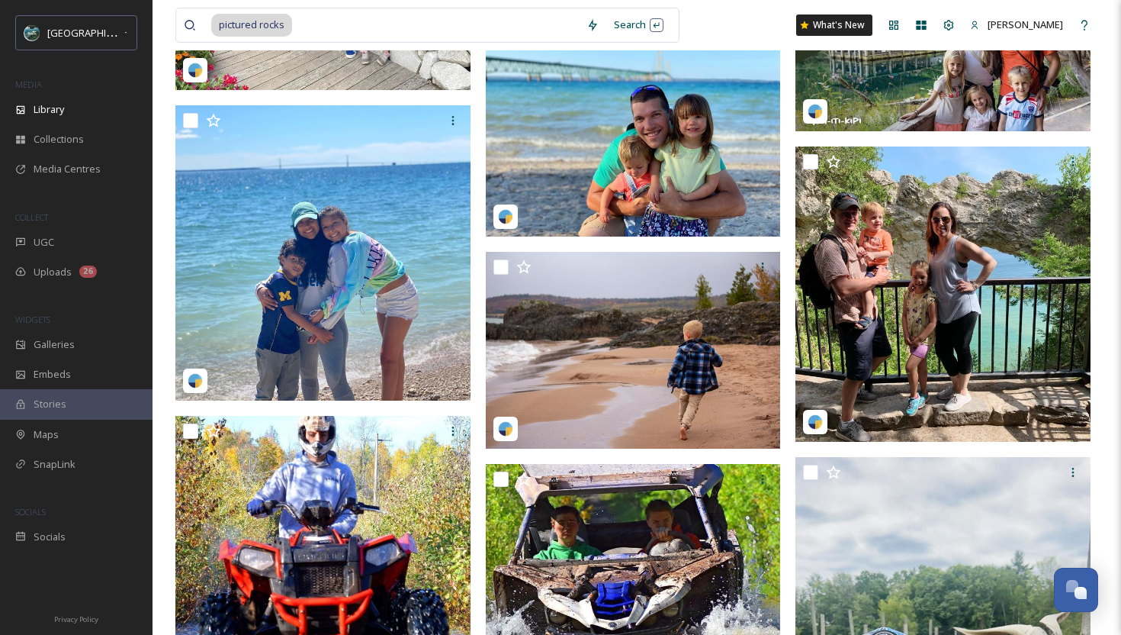
scroll to position [906, 0]
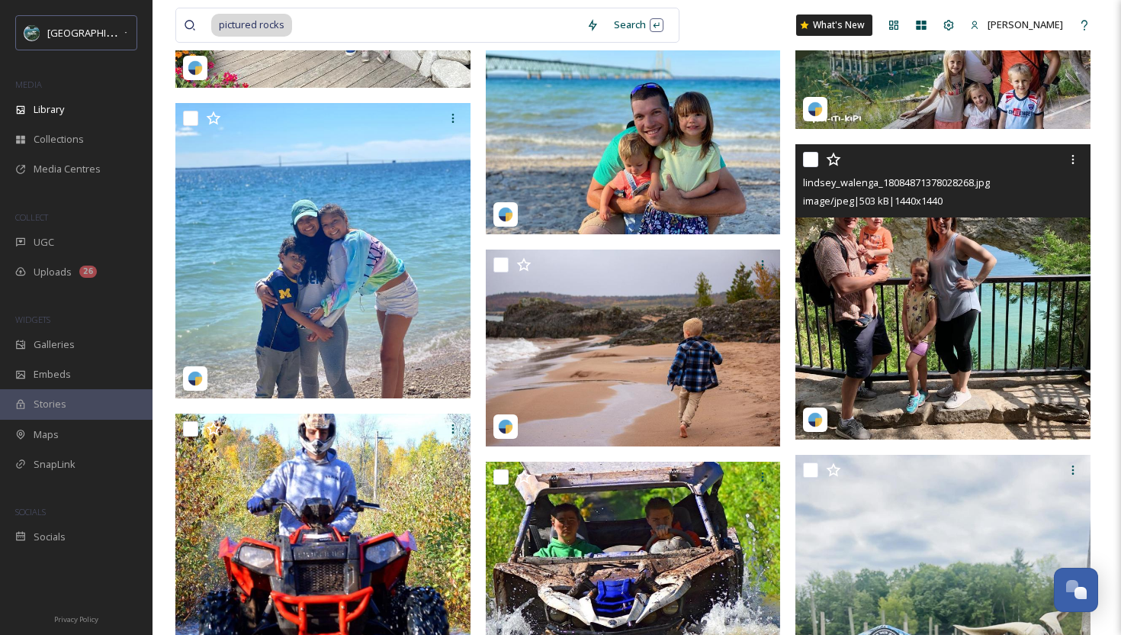
click at [937, 320] on img at bounding box center [942, 291] width 295 height 295
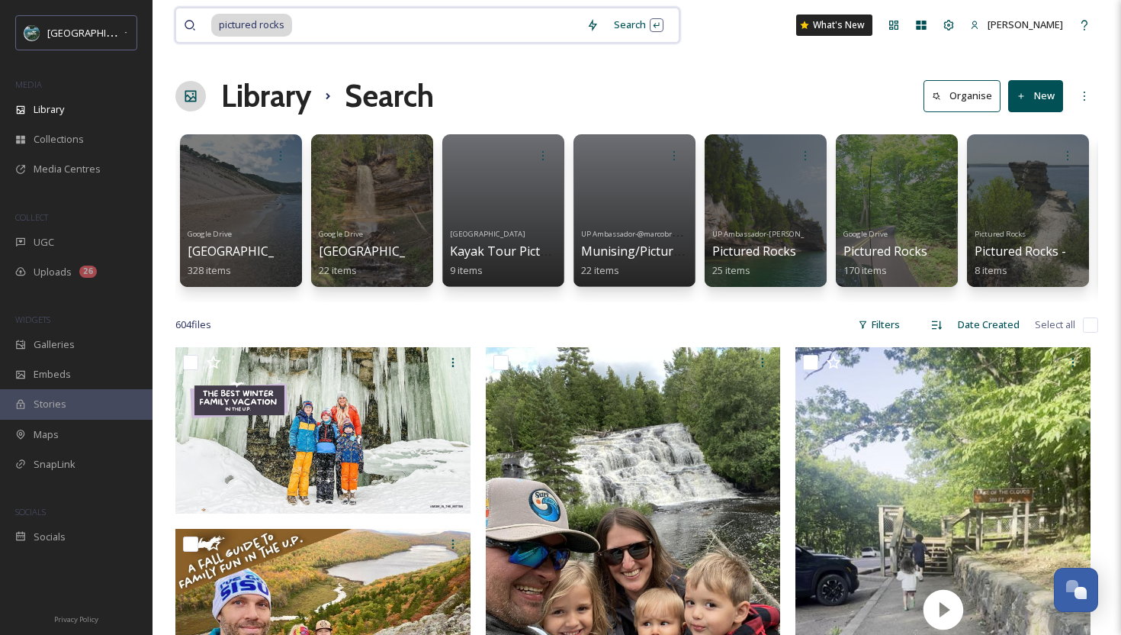
click at [371, 25] on input at bounding box center [436, 25] width 285 height 34
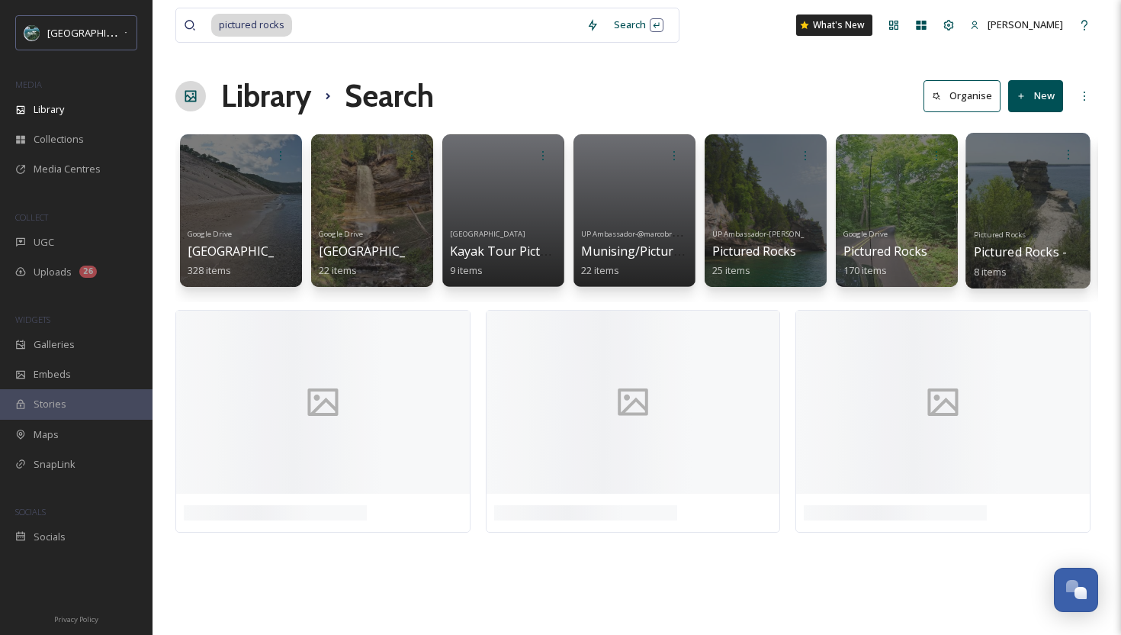
click at [1007, 261] on div "Pictured Rocks Pictured Rocks - @jessicaroe 8 items" at bounding box center [1028, 251] width 109 height 56
click at [1006, 229] on link "Pictured Rocks Pictured Rocks - @jessicaroe 8 items" at bounding box center [1057, 251] width 166 height 53
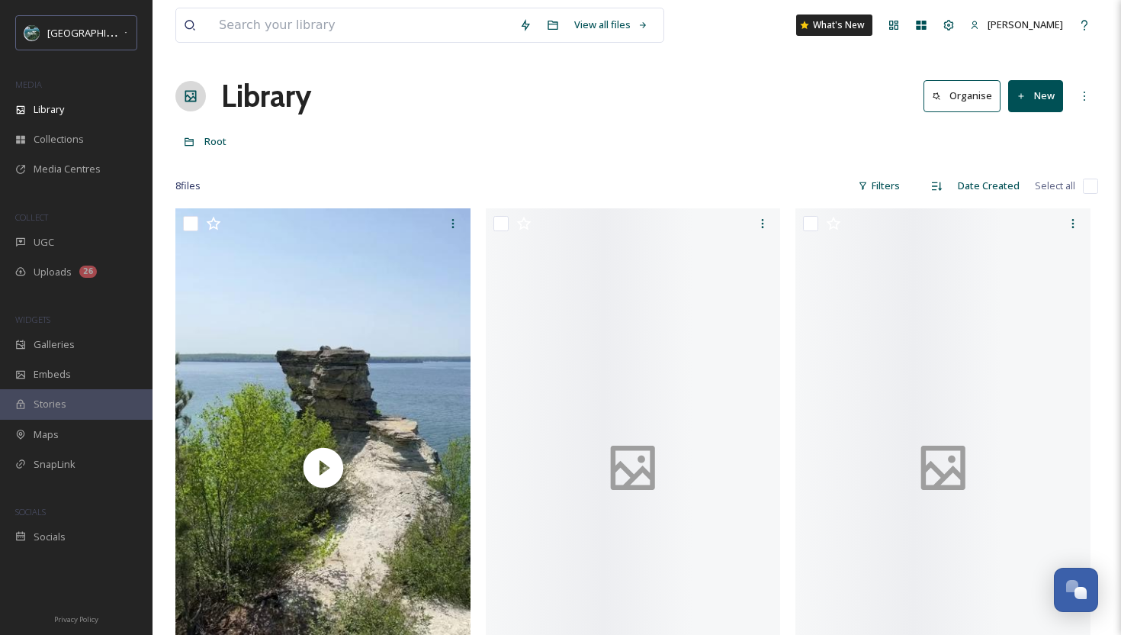
click at [524, 157] on div at bounding box center [636, 163] width 923 height 15
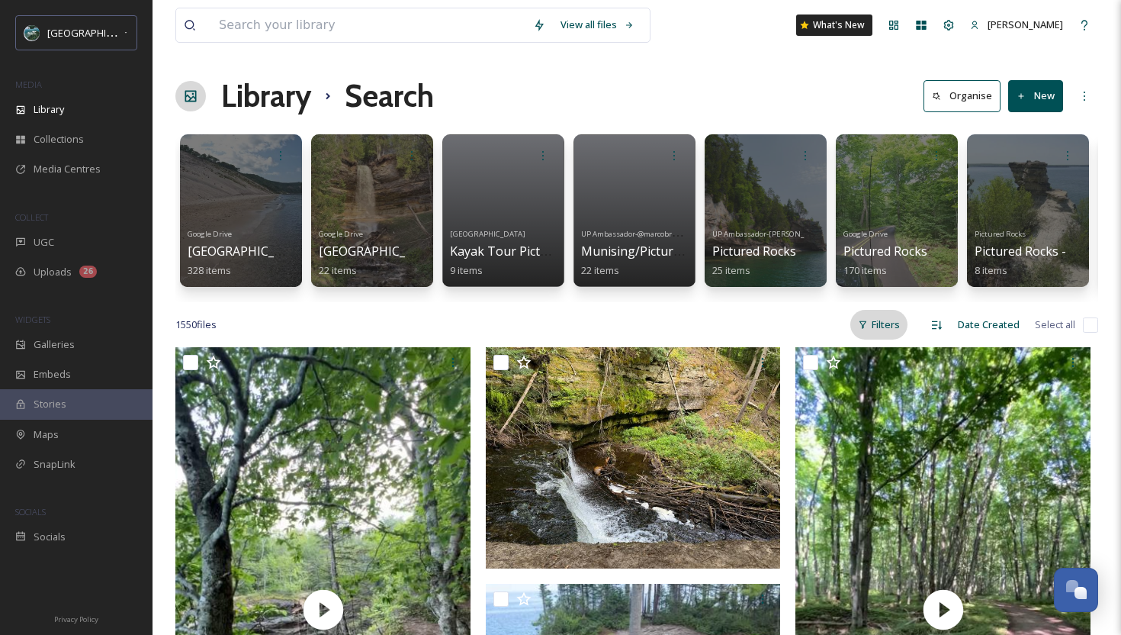
click at [899, 319] on div "Filters" at bounding box center [878, 325] width 57 height 30
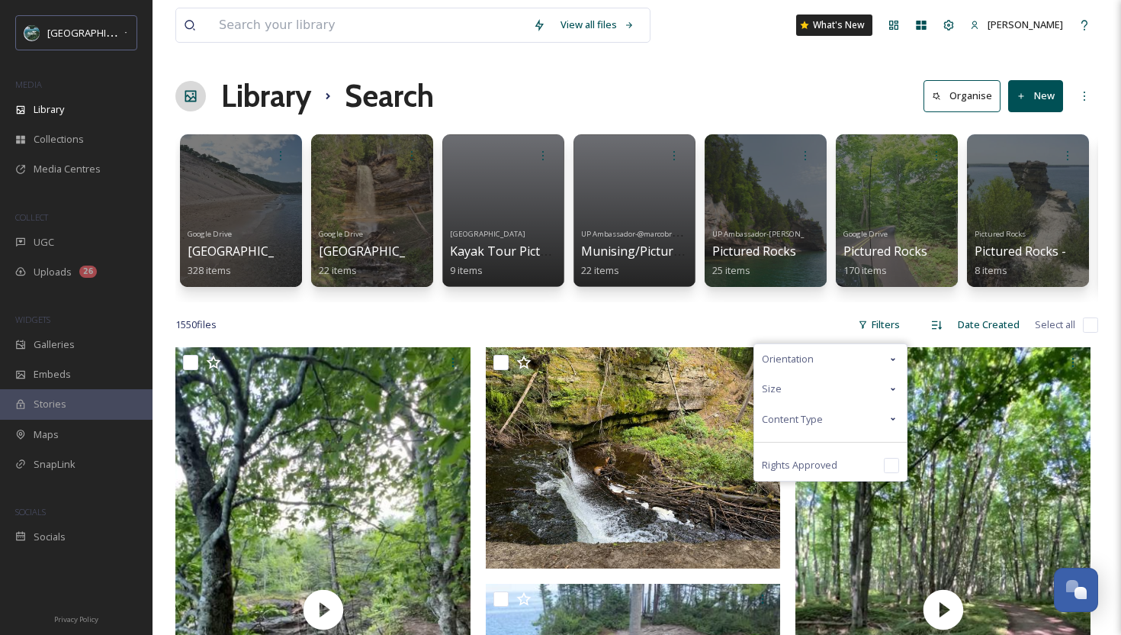
click at [817, 355] on div "Orientation" at bounding box center [830, 359] width 153 height 30
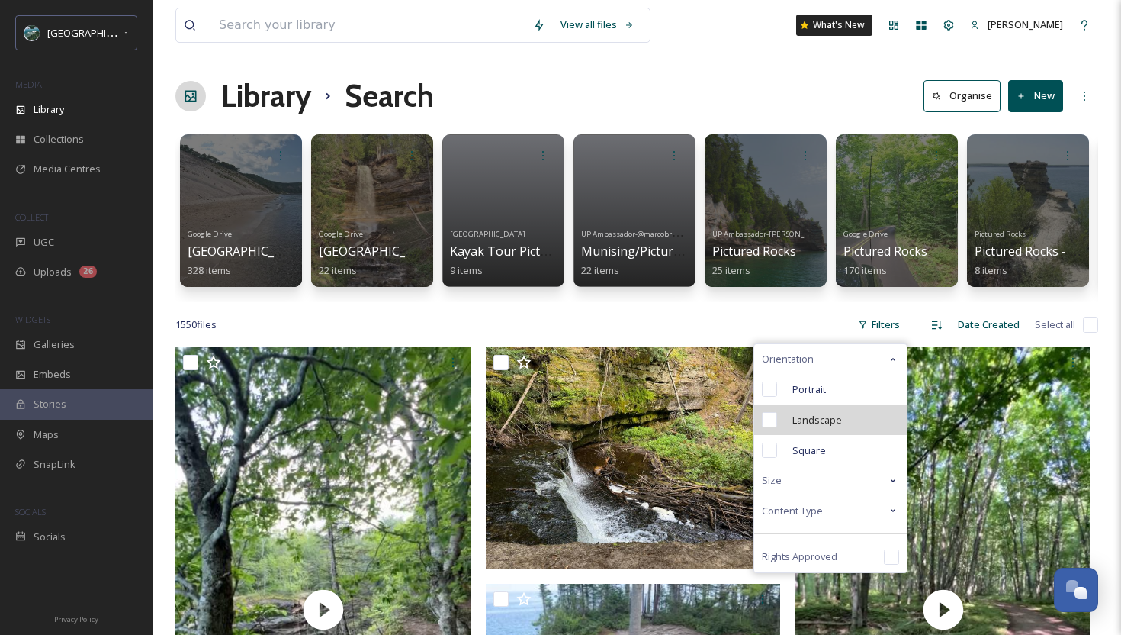
click at [806, 426] on span "Landscape" at bounding box center [817, 420] width 50 height 14
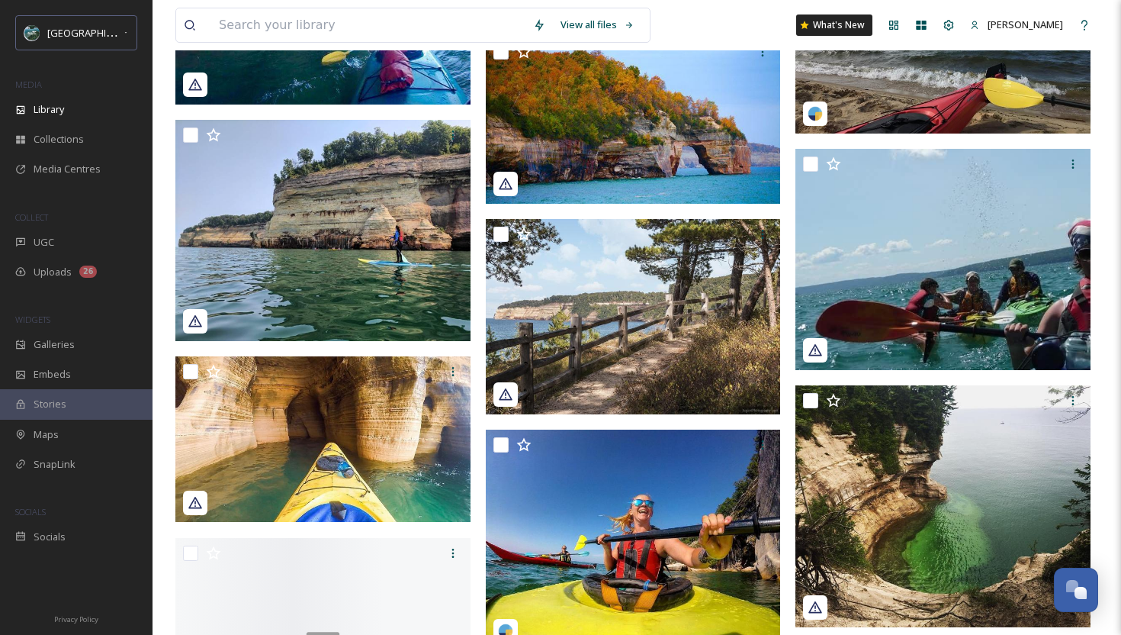
scroll to position [7191, 0]
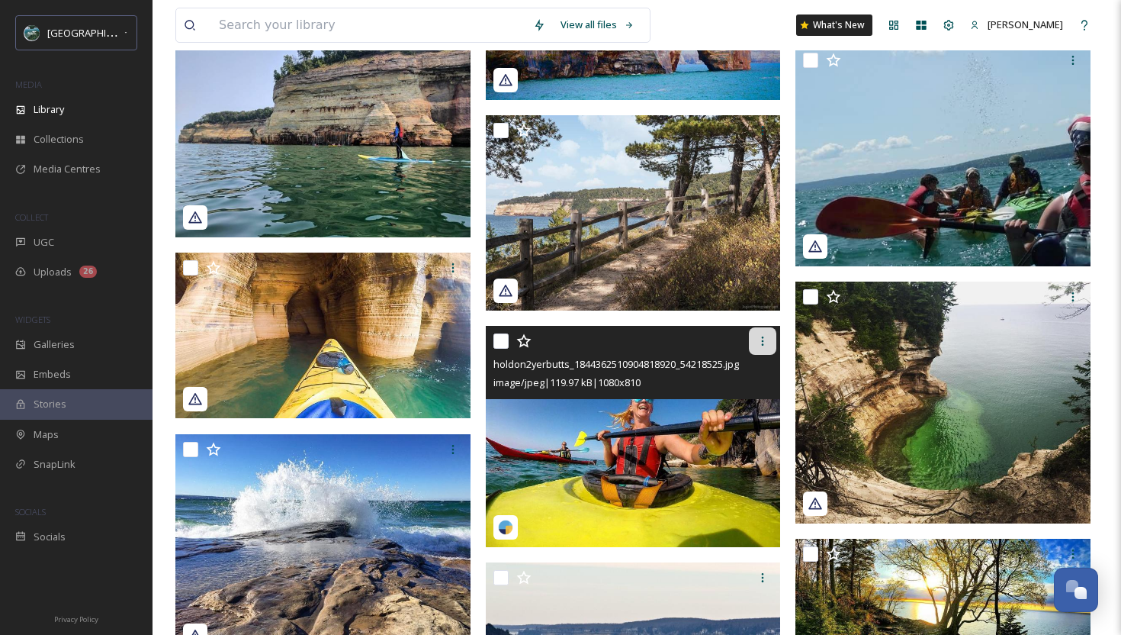
click at [762, 339] on icon at bounding box center [763, 341] width 12 height 12
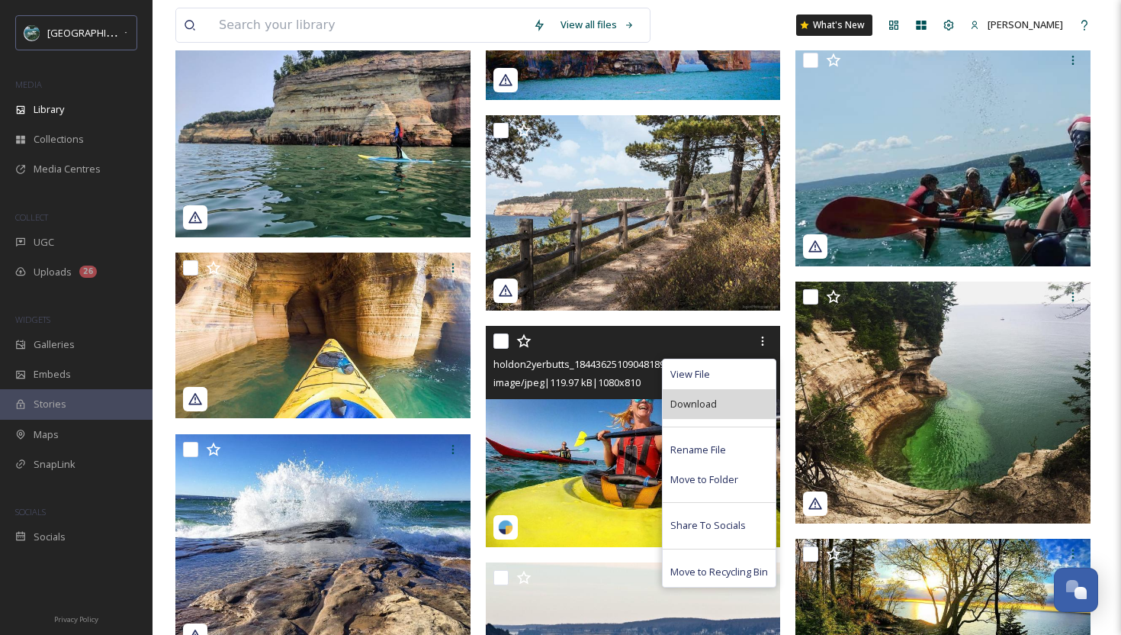
click at [729, 400] on div "Download" at bounding box center [719, 404] width 113 height 30
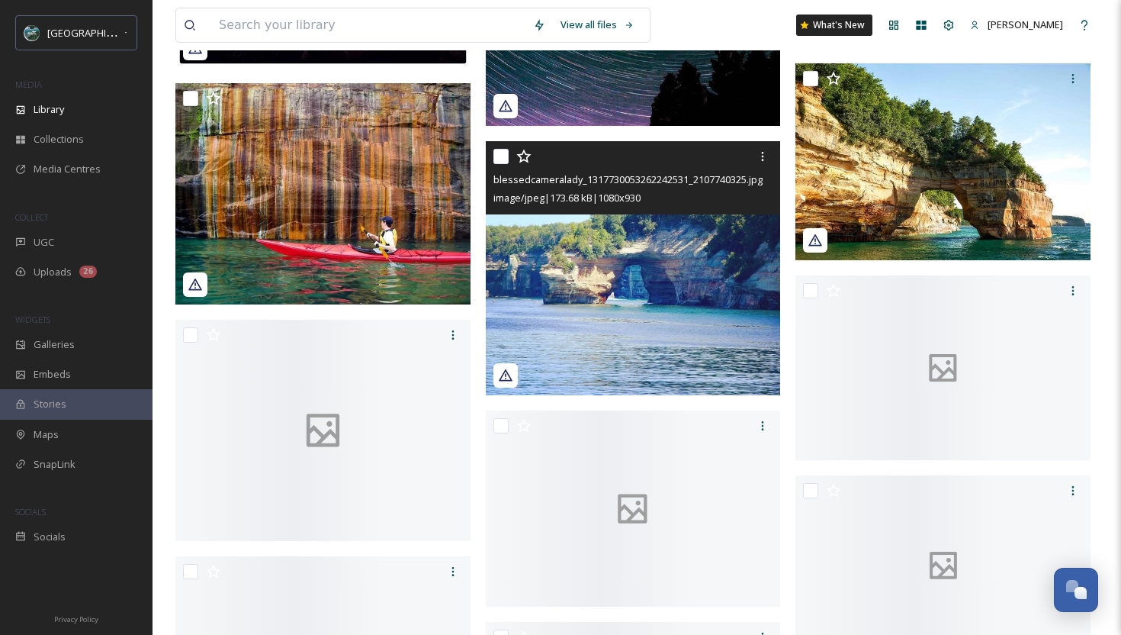
scroll to position [8998, 0]
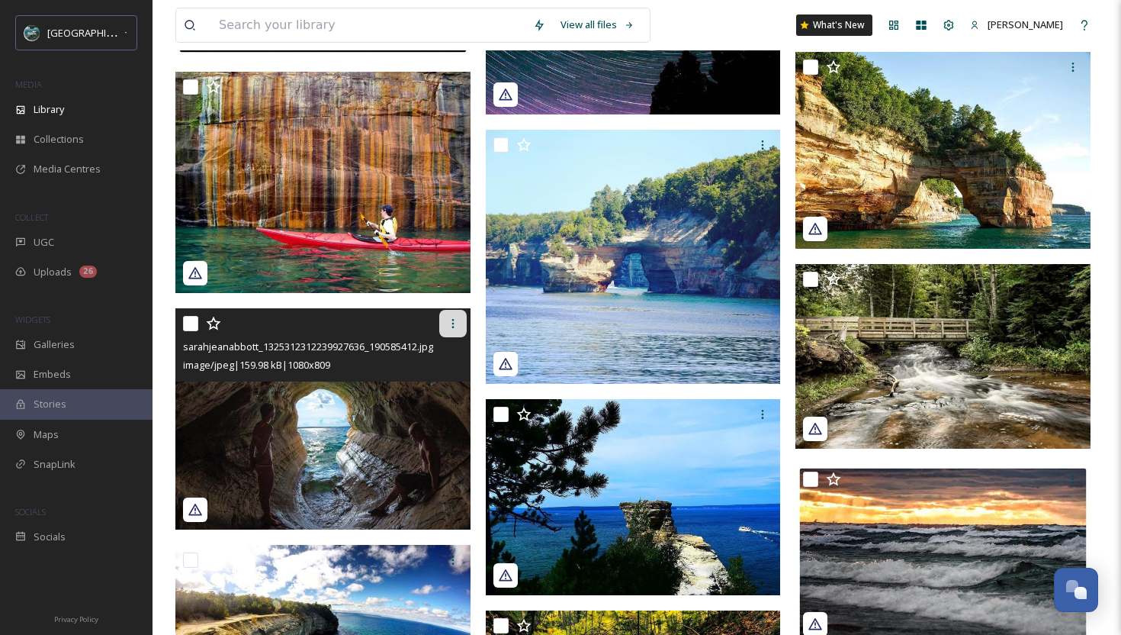
click at [455, 327] on icon at bounding box center [453, 323] width 12 height 12
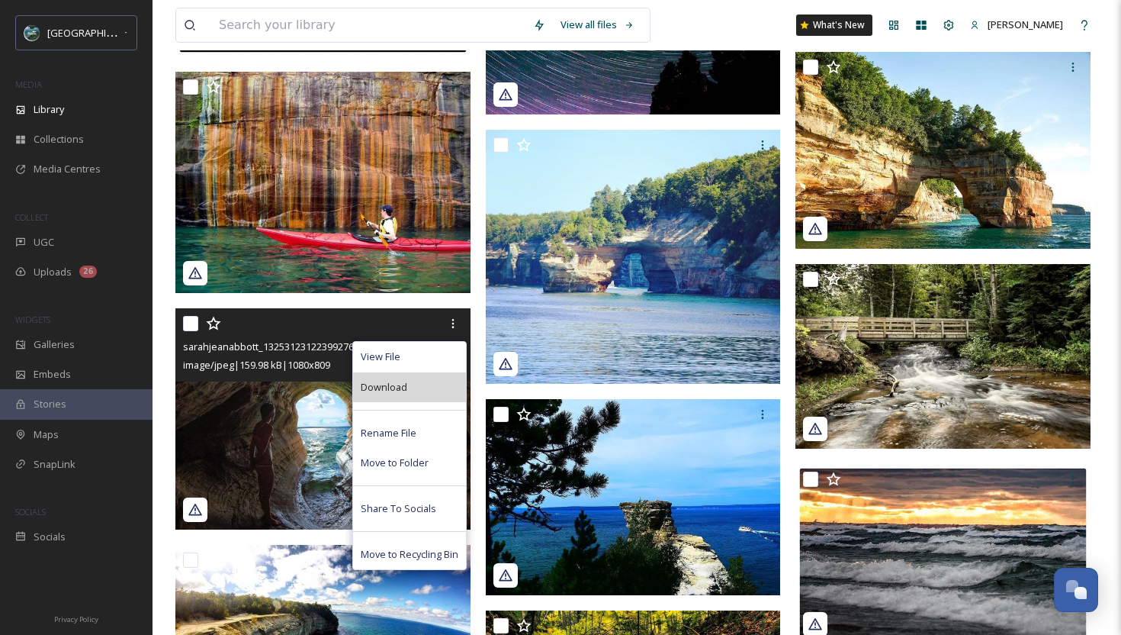
click at [437, 392] on div "Download" at bounding box center [409, 387] width 113 height 30
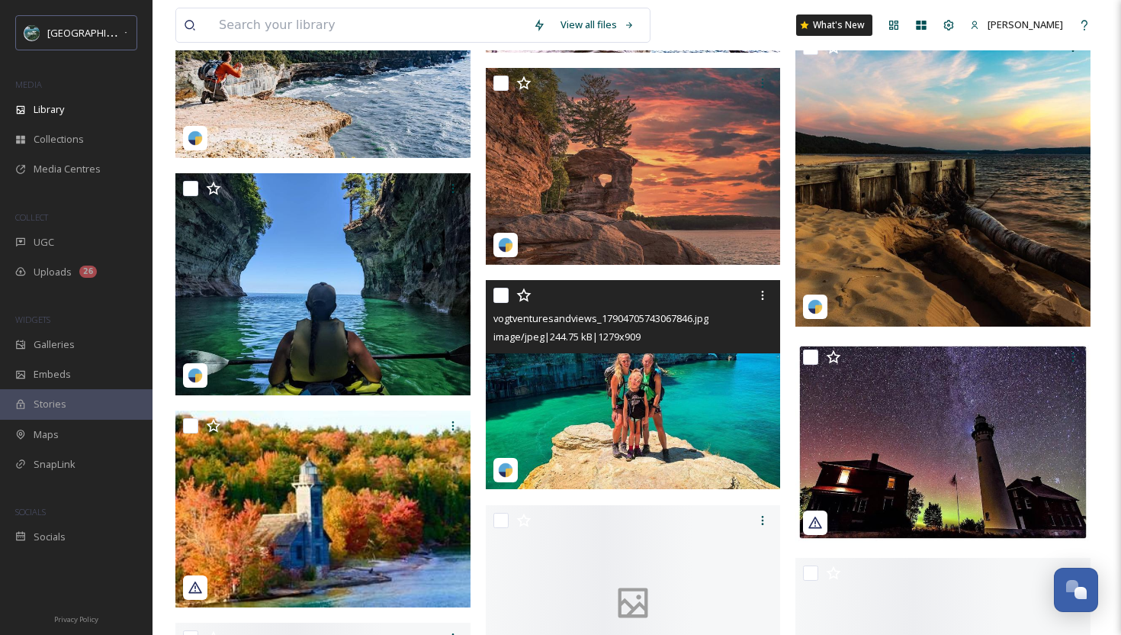
scroll to position [12162, 0]
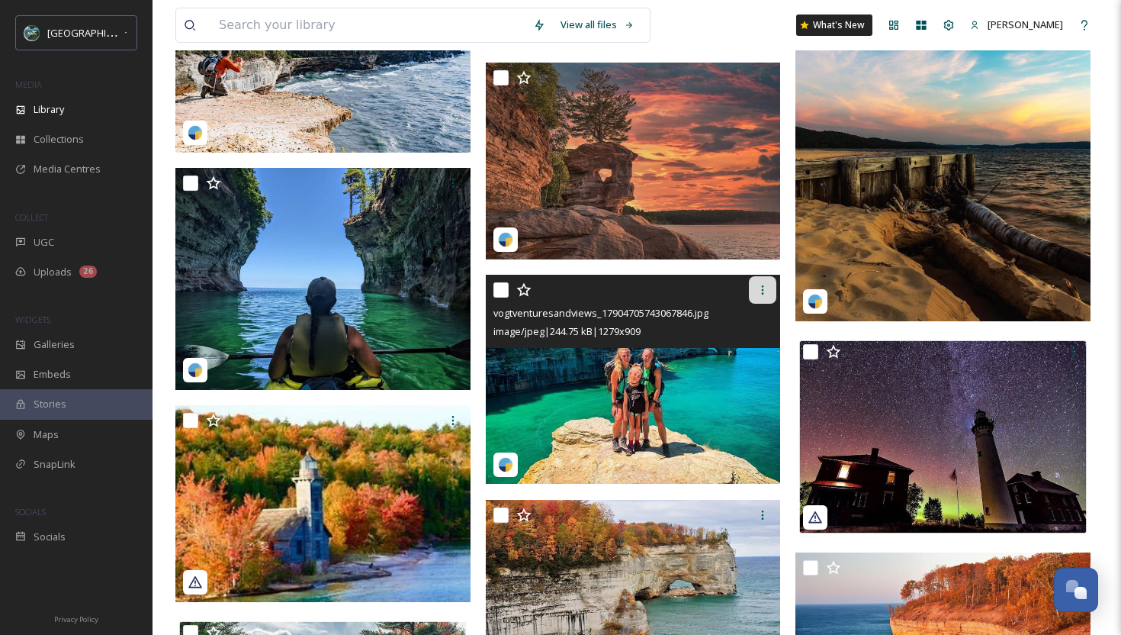
click at [759, 289] on icon at bounding box center [763, 290] width 12 height 12
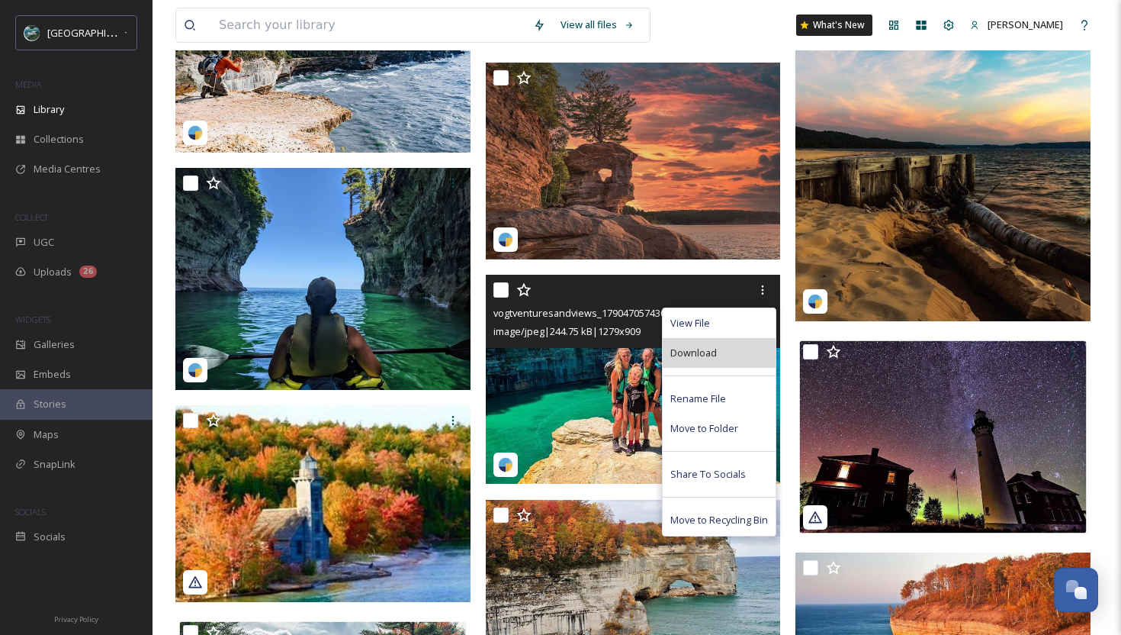
click at [728, 354] on div "Download" at bounding box center [719, 353] width 113 height 30
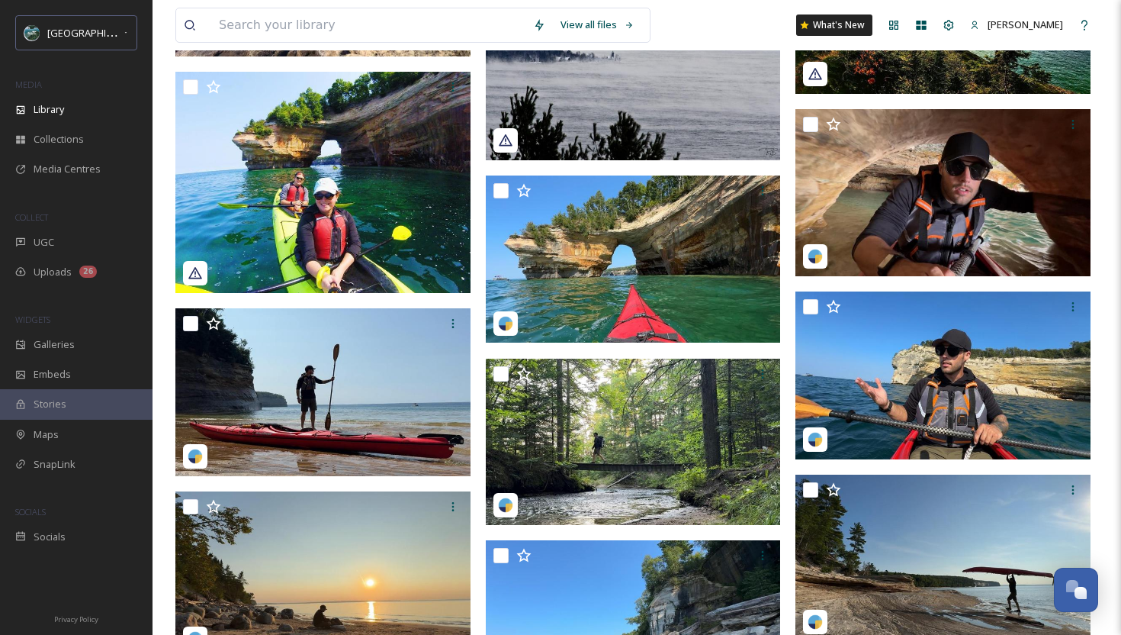
scroll to position [7804, 0]
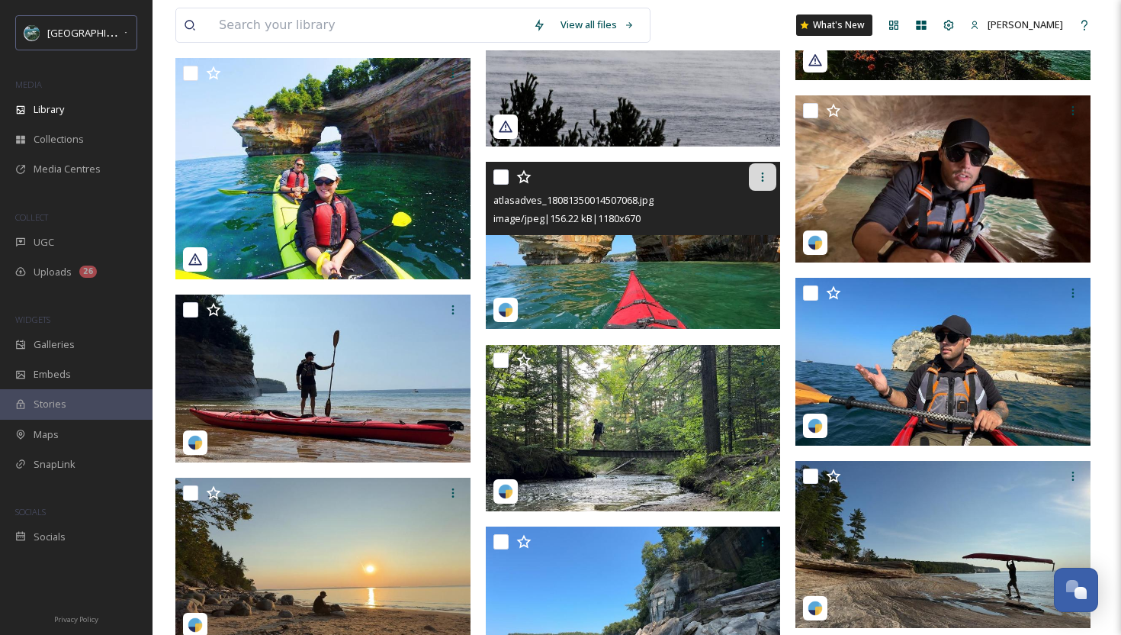
click at [764, 176] on icon at bounding box center [763, 177] width 12 height 12
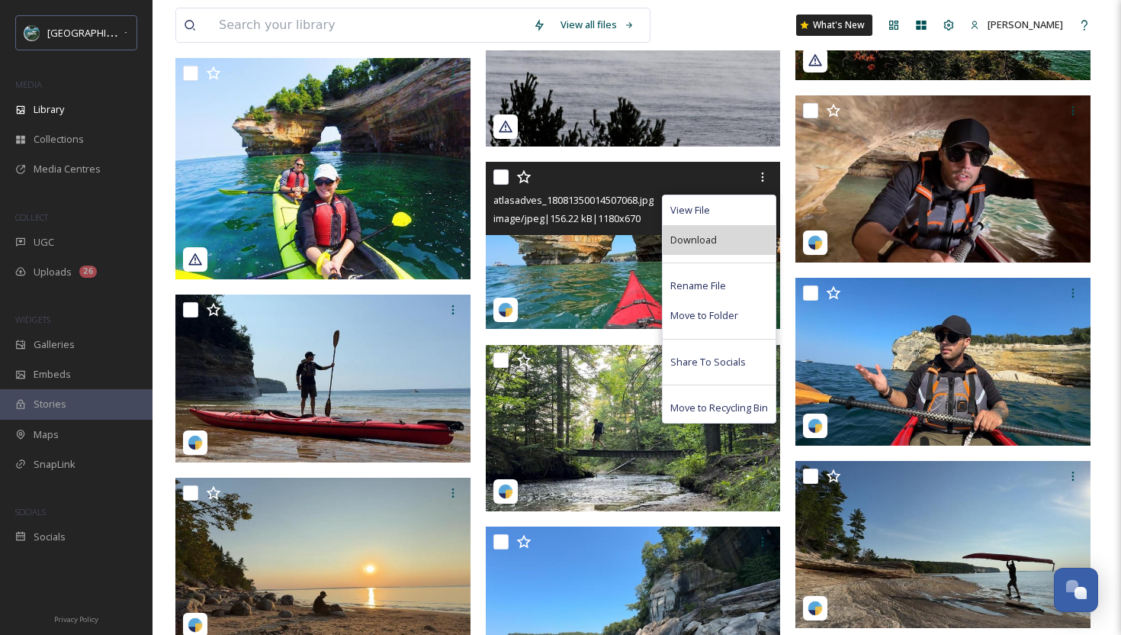
click at [729, 246] on div "Download" at bounding box center [719, 240] width 113 height 30
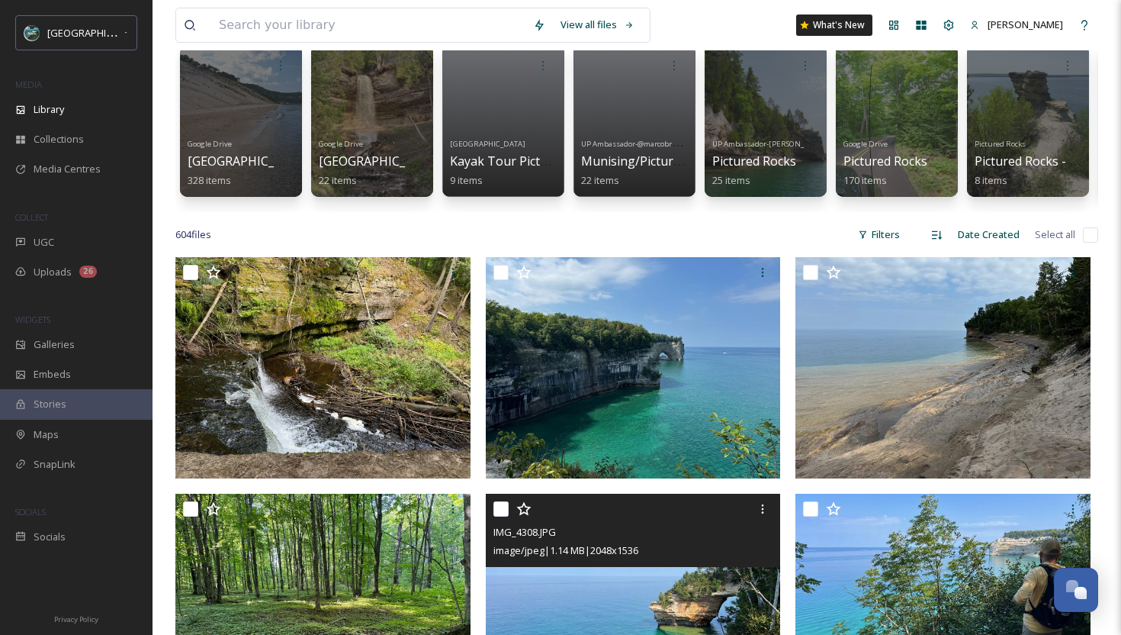
scroll to position [0, 0]
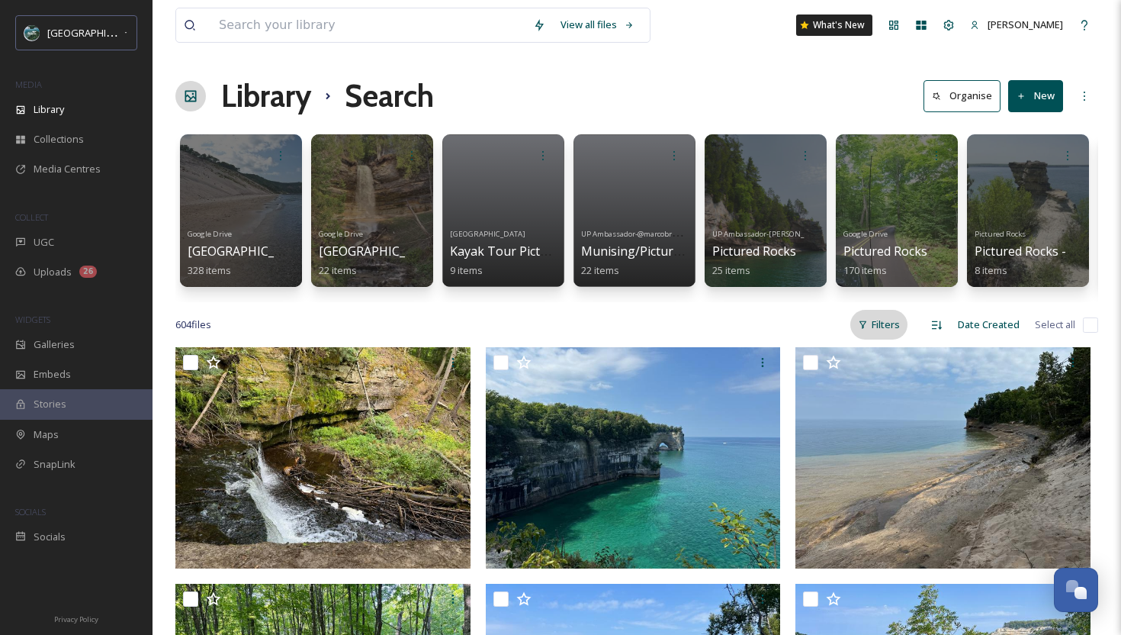
click at [889, 328] on div "Filters" at bounding box center [878, 325] width 57 height 30
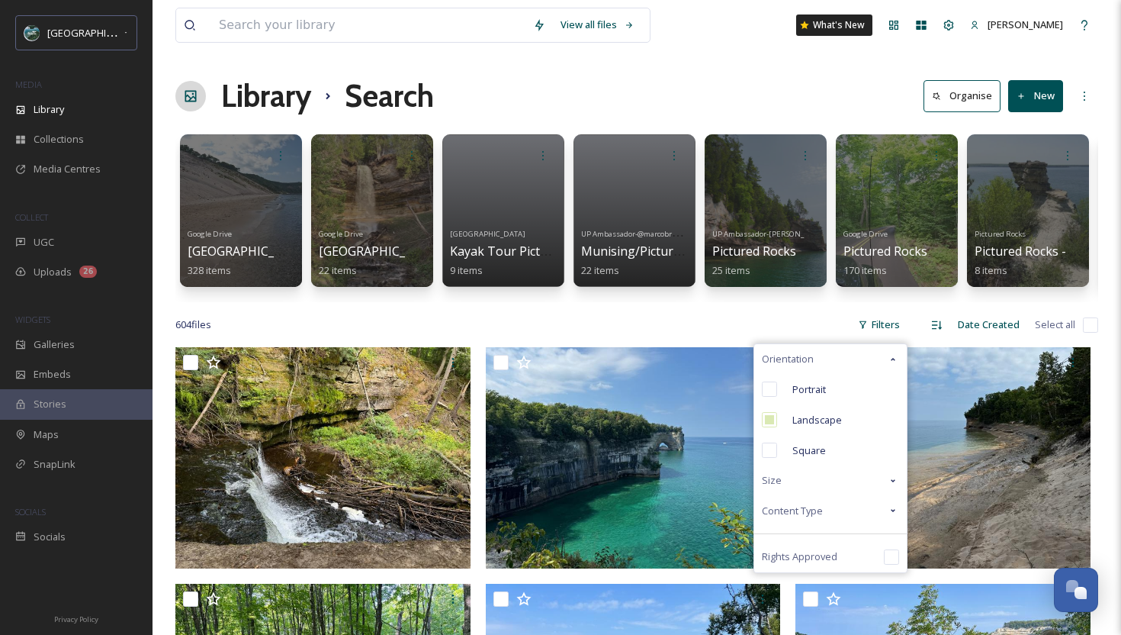
click at [807, 508] on span "Content Type" at bounding box center [792, 510] width 61 height 14
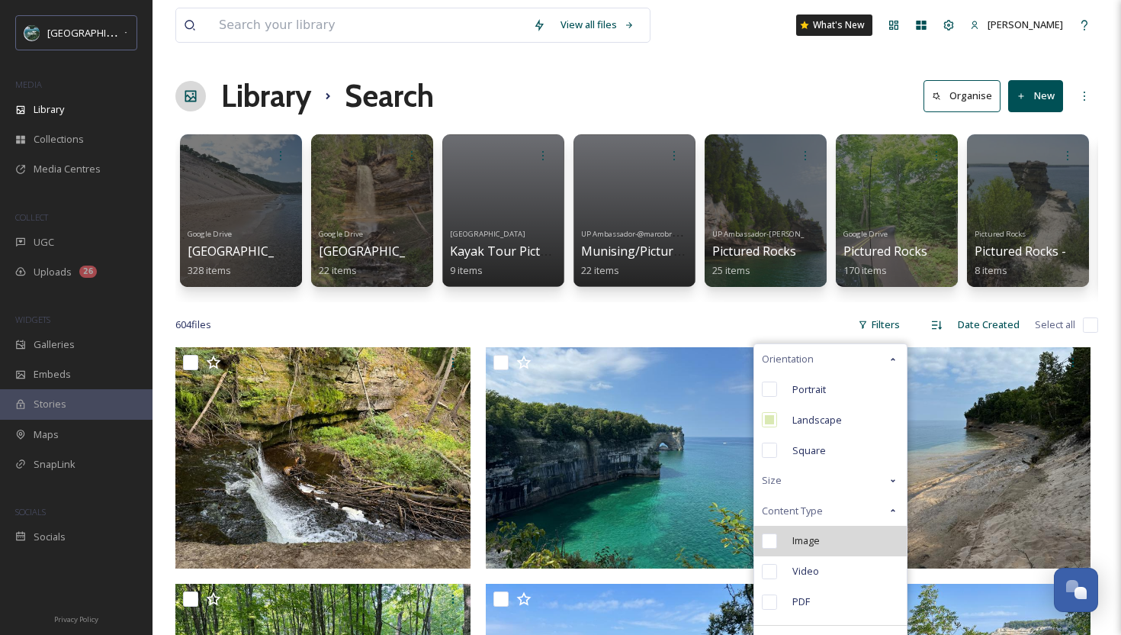
click at [767, 546] on input "checkbox" at bounding box center [769, 540] width 15 height 15
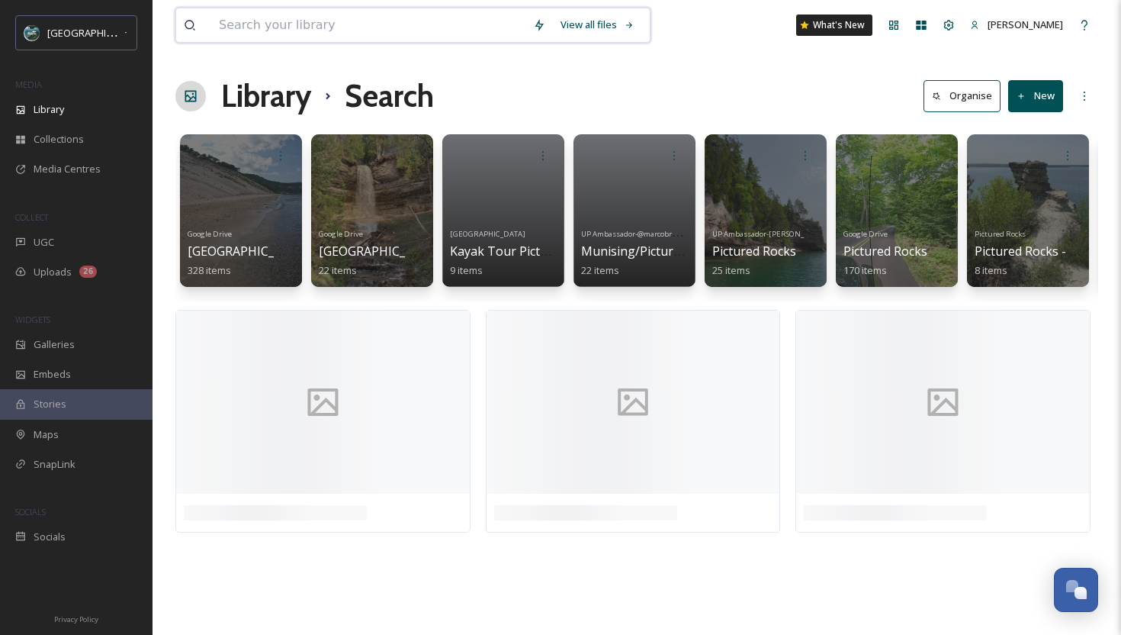
click at [457, 35] on input at bounding box center [368, 25] width 314 height 34
click at [73, 257] on div "Uploads 26" at bounding box center [76, 272] width 153 height 30
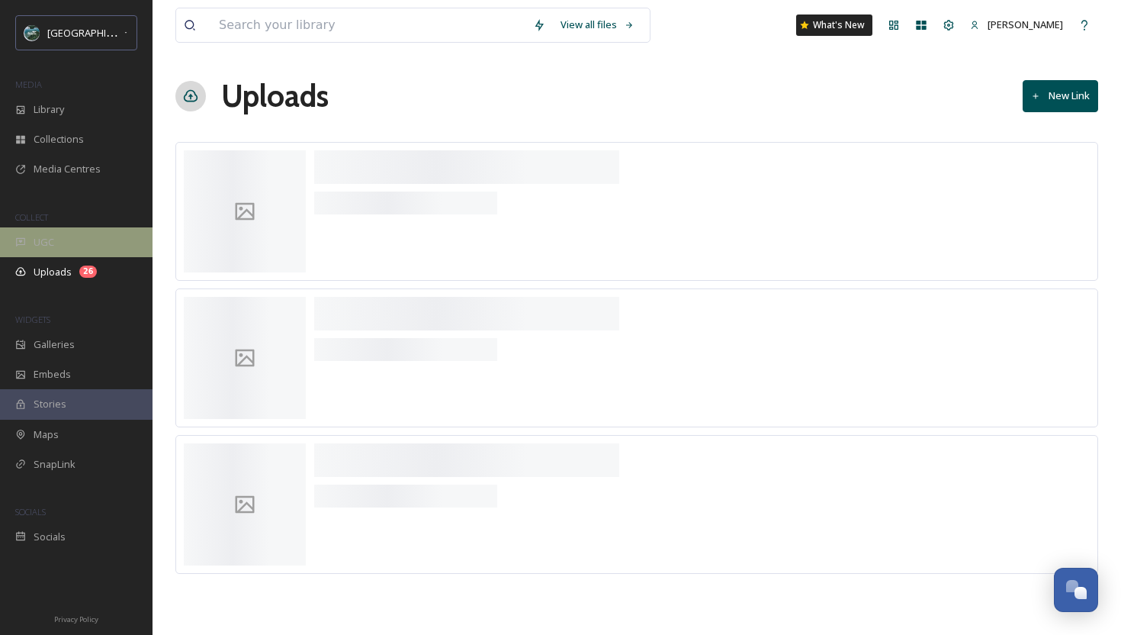
click at [74, 239] on div "UGC" at bounding box center [76, 242] width 153 height 30
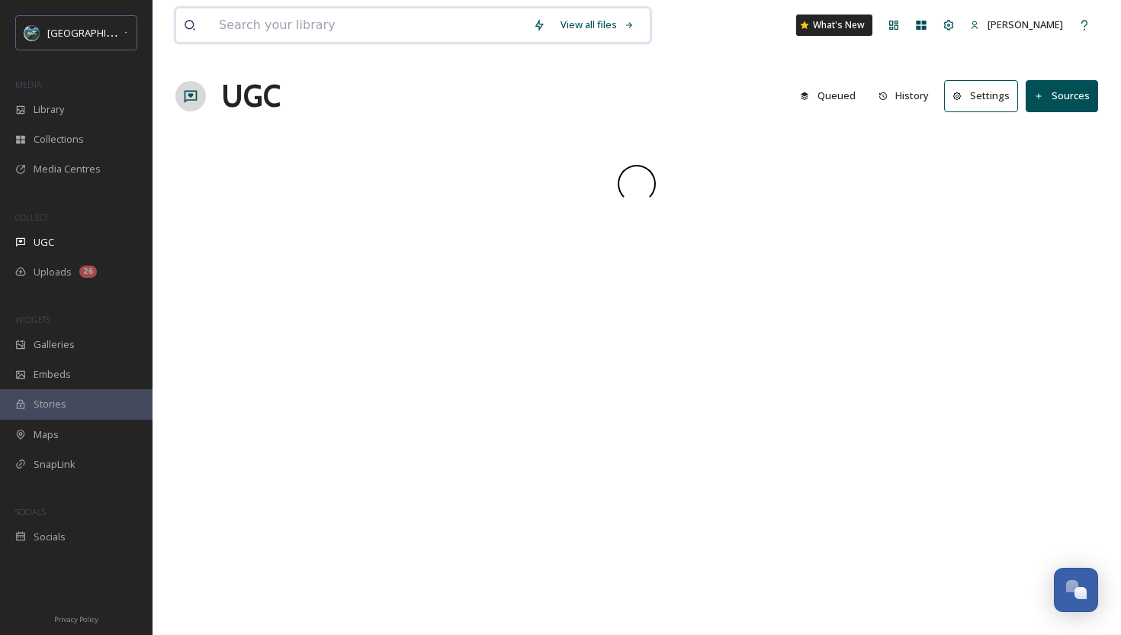
click at [282, 31] on input at bounding box center [368, 25] width 314 height 34
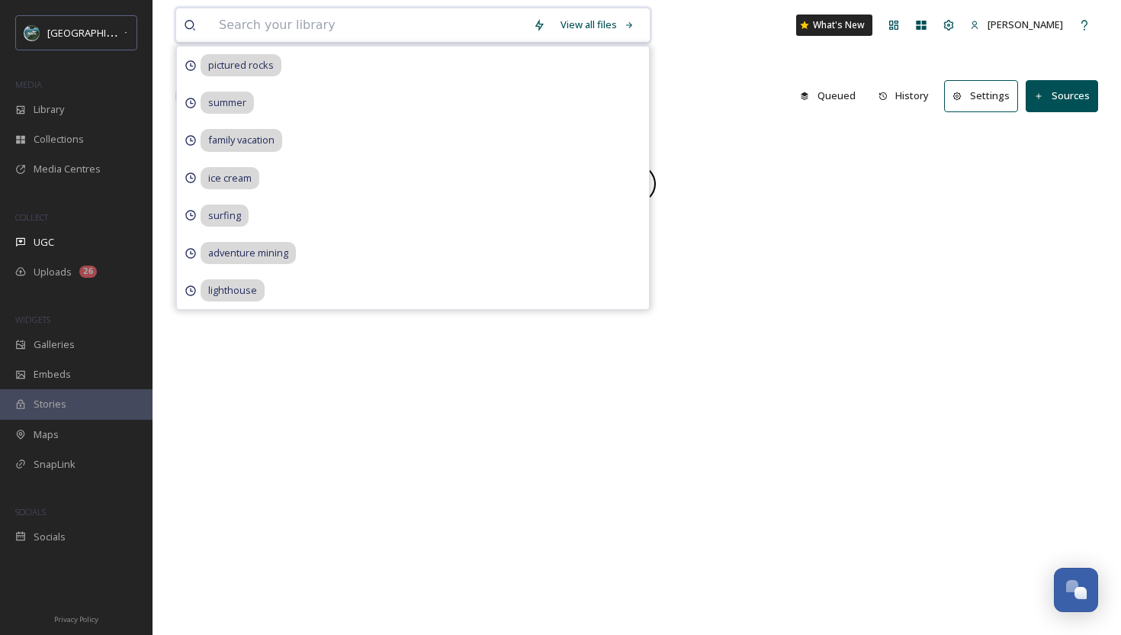
paste input ".corbin11"
type input ".corbin11"
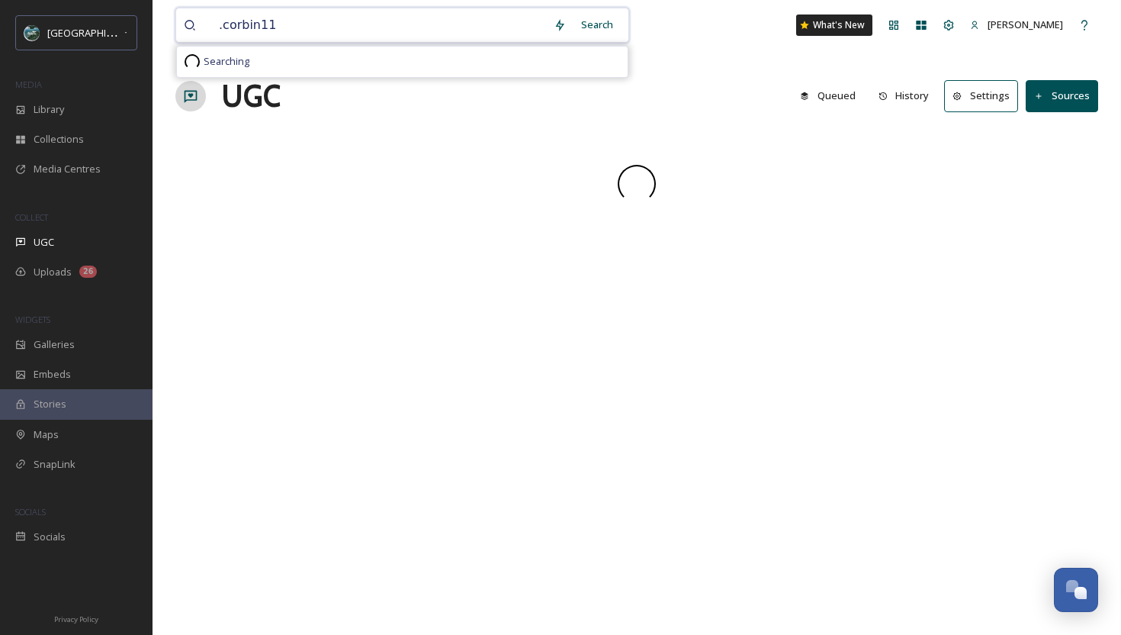
click at [219, 27] on input ".corbin11" at bounding box center [378, 25] width 335 height 34
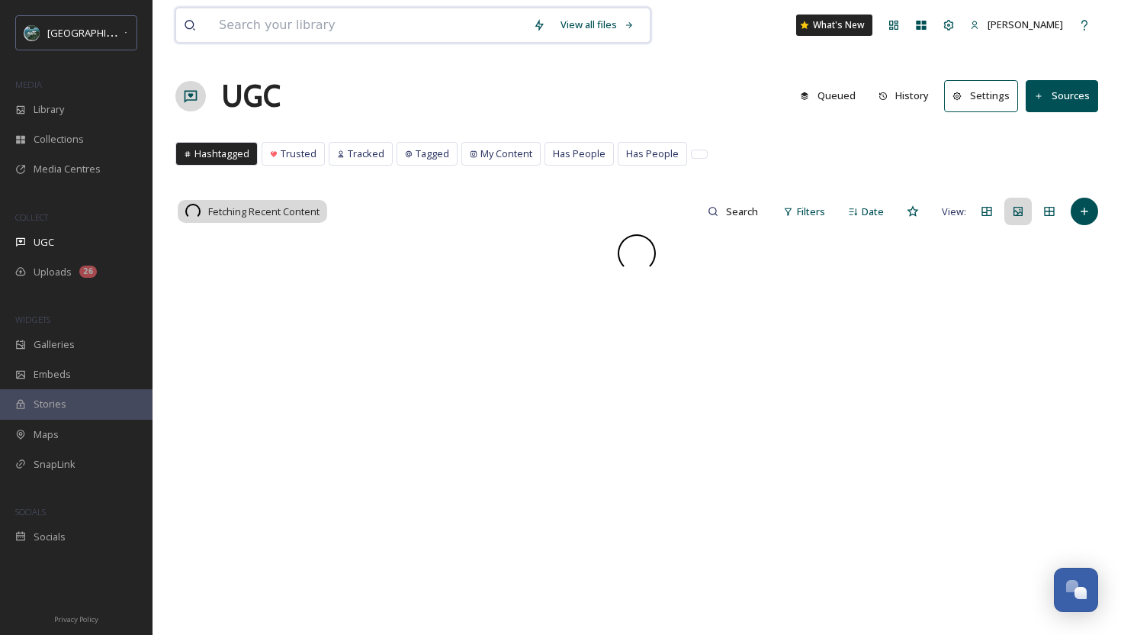
click at [219, 27] on input at bounding box center [368, 25] width 314 height 34
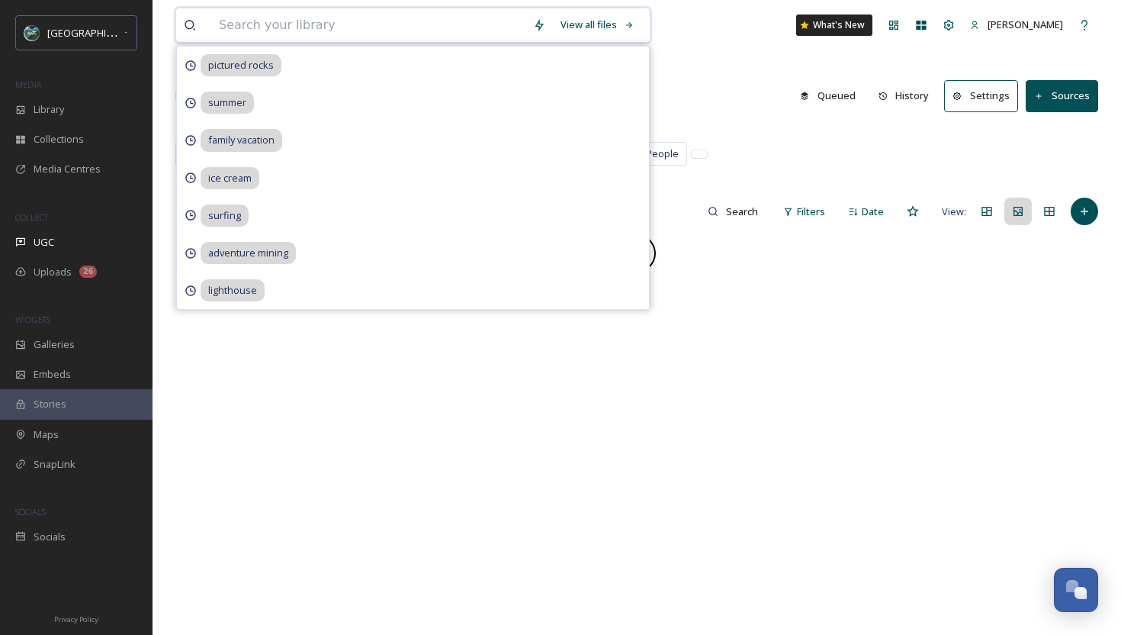
paste input ".corbin11"
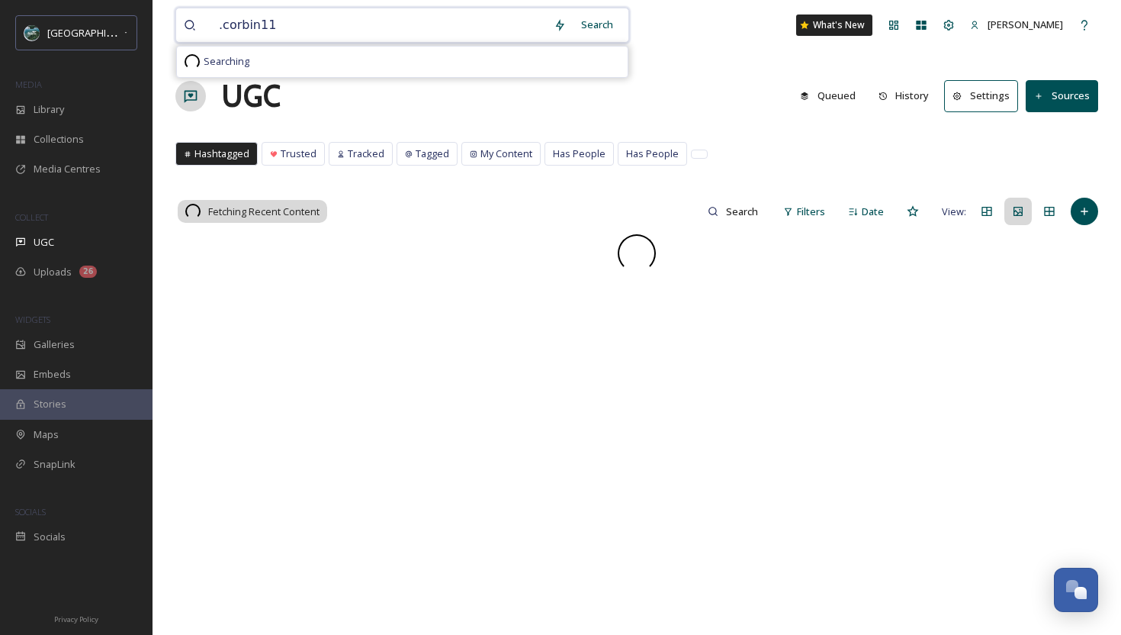
click at [220, 31] on input ".corbin11" at bounding box center [378, 25] width 335 height 34
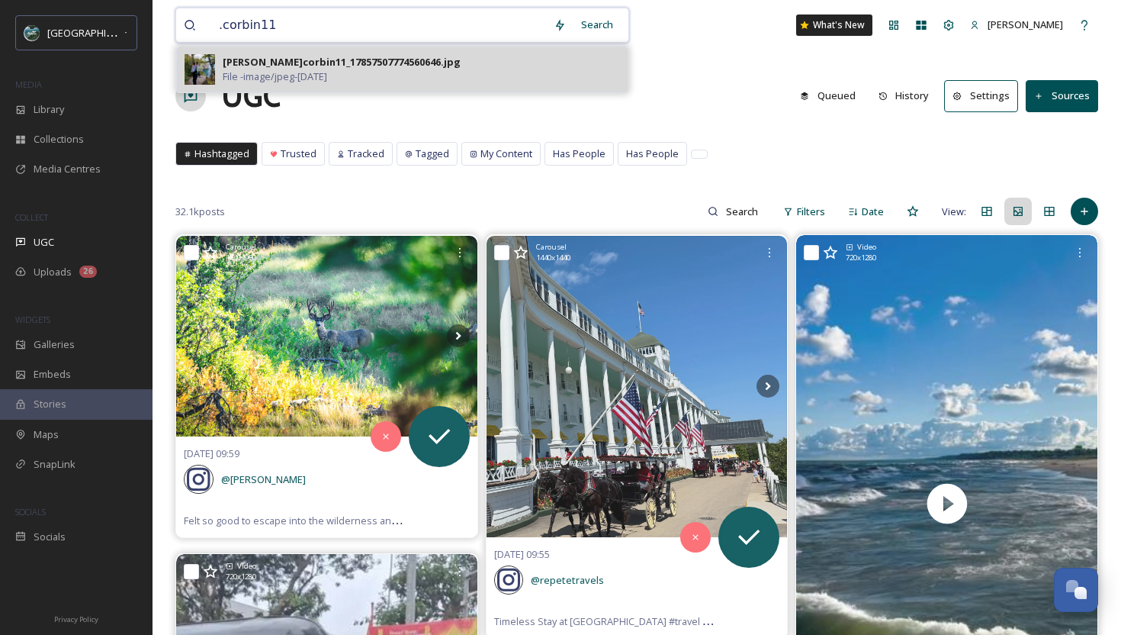
type input ".corbin11"
click at [286, 63] on div "[PERSON_NAME]corbin11_17857507774560646.jpg" at bounding box center [342, 62] width 238 height 14
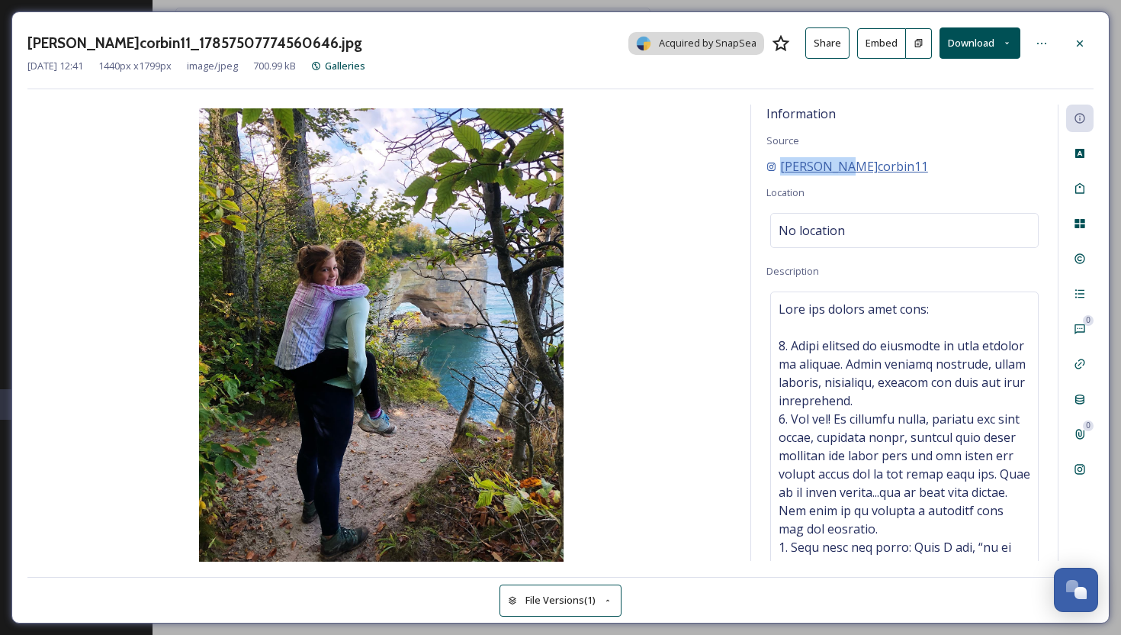
drag, startPoint x: 861, startPoint y: 166, endPoint x: 779, endPoint y: 163, distance: 81.7
click at [779, 163] on div "[PERSON_NAME]corbin11" at bounding box center [904, 166] width 276 height 18
copy span "[PERSON_NAME]corbin11"
click at [1083, 47] on icon at bounding box center [1080, 43] width 12 height 12
